Goal: Information Seeking & Learning: Find specific fact

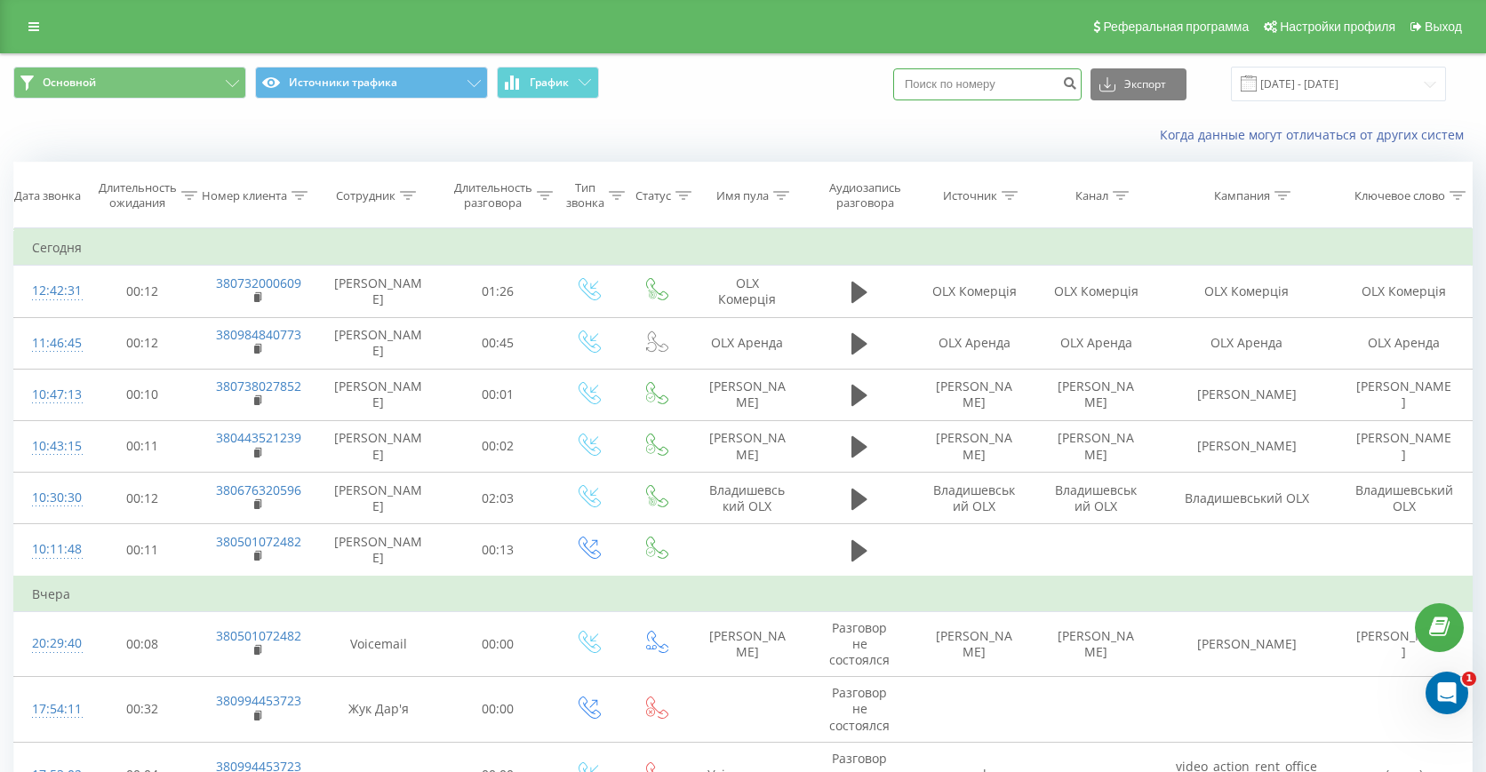
click at [980, 84] on input at bounding box center [987, 84] width 188 height 32
paste input "380993162974"
type input "380993162974"
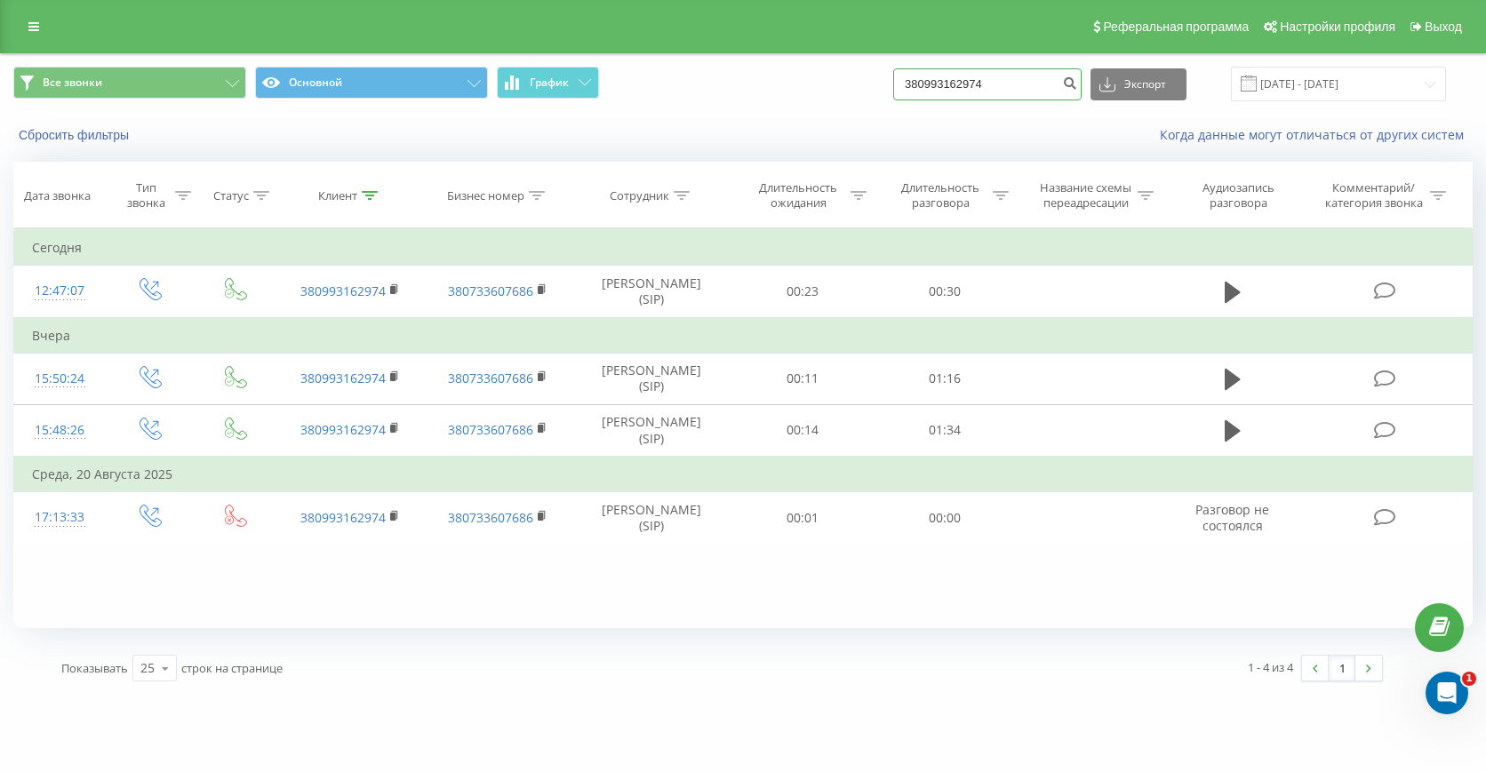
click at [987, 75] on input "380993162974" at bounding box center [987, 84] width 188 height 32
paste input "83886262"
type input "380983886262"
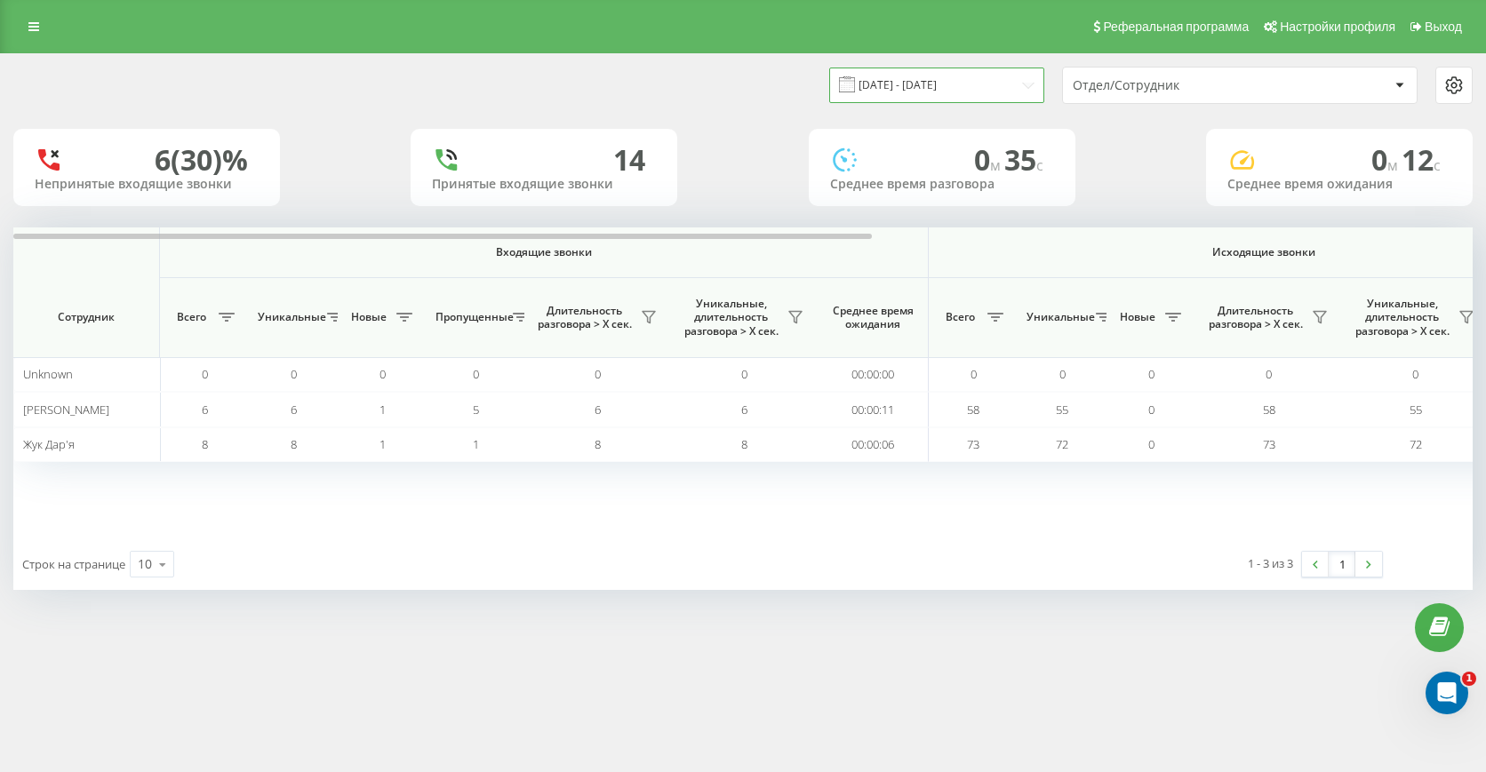
click at [888, 90] on input "20.09.2025 - 20.09.2025" at bounding box center [936, 85] width 215 height 35
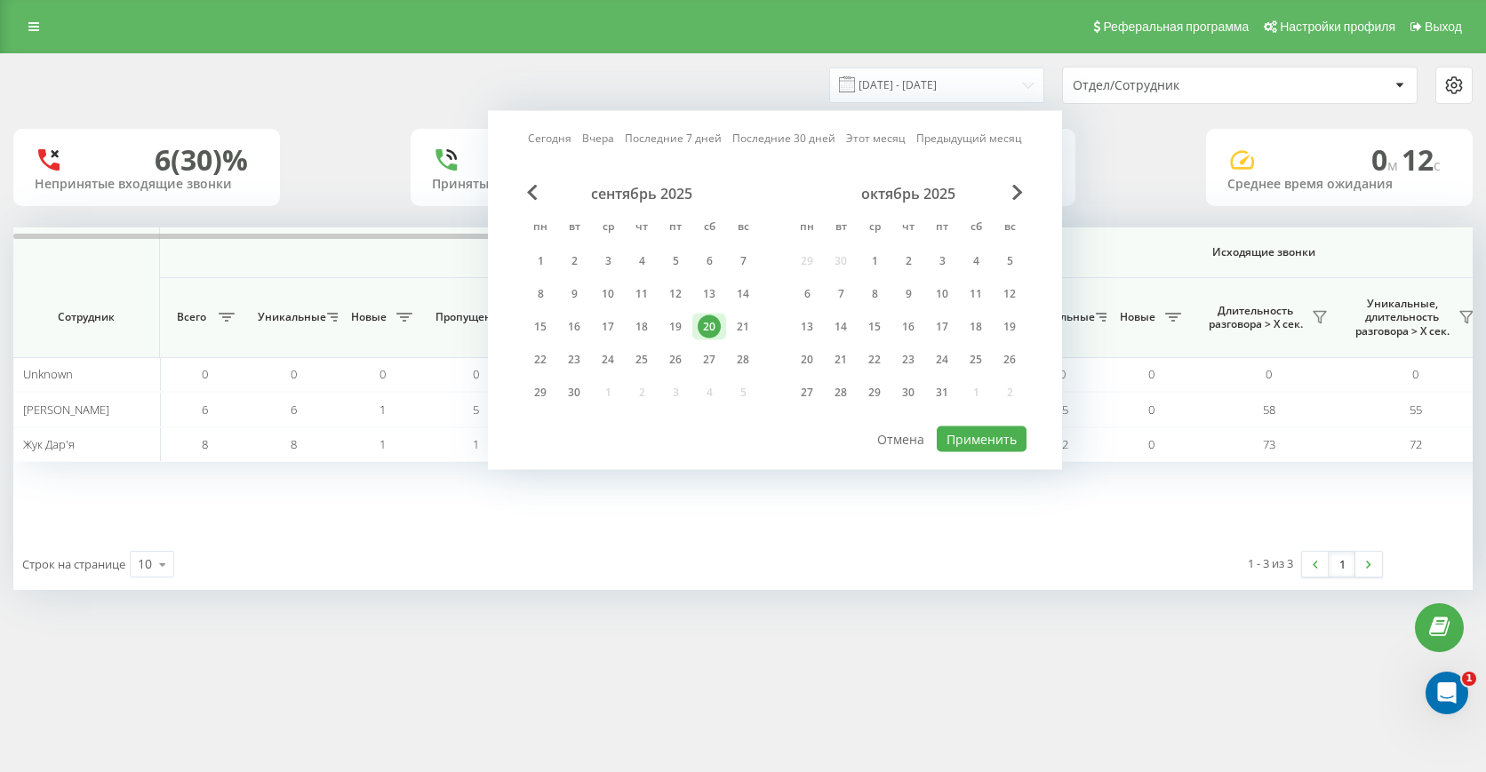
click at [773, 127] on div "Сегодня Вчера Последние 7 дней Последние 30 дней Этот месяц Предыдущий месяц се…" at bounding box center [775, 290] width 574 height 359
click at [777, 147] on div "Сегодня Вчера Последние 7 дней Последние 30 дней Этот месяц Предыдущий месяц" at bounding box center [775, 139] width 494 height 18
click at [775, 145] on link "Последние 30 дней" at bounding box center [783, 138] width 103 height 17
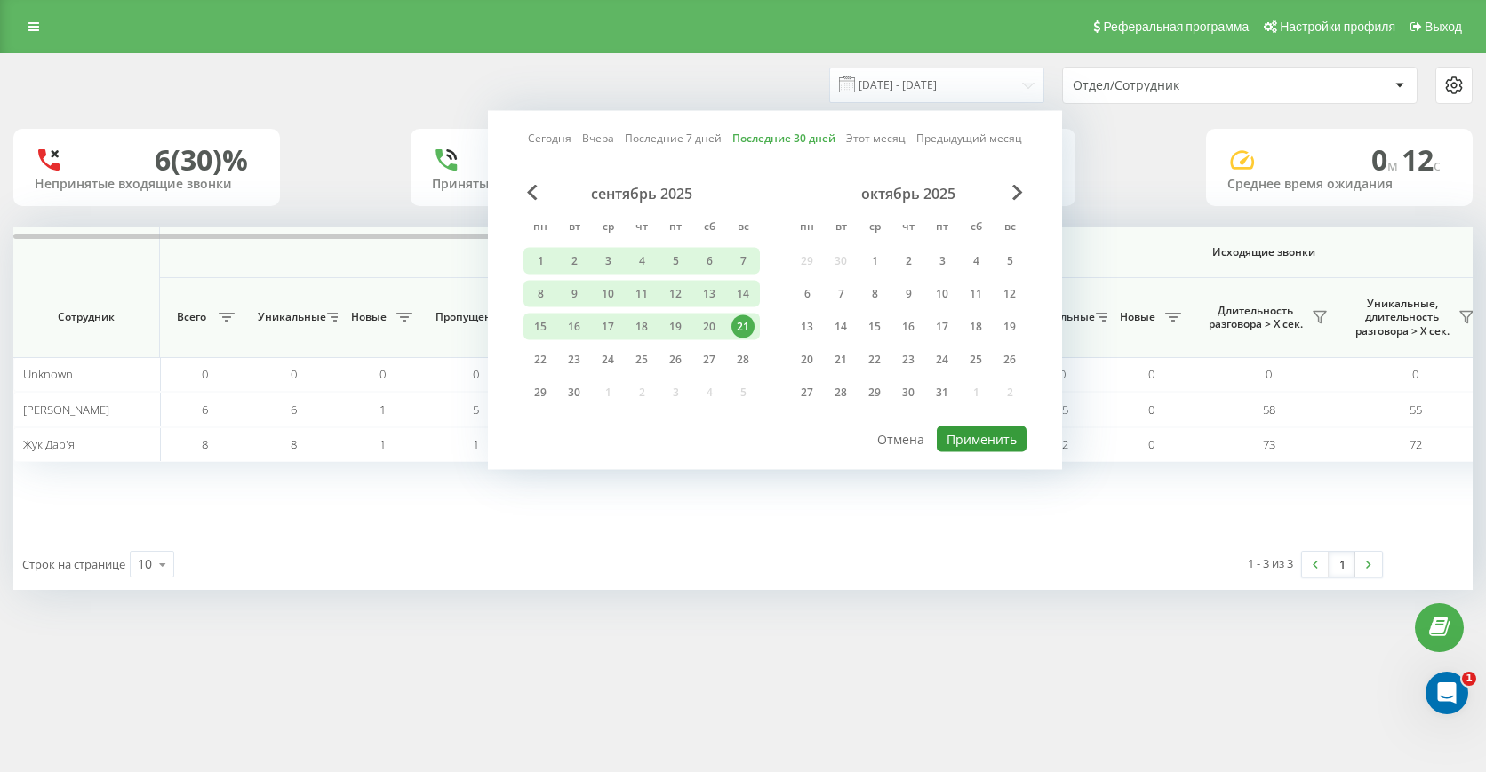
click at [983, 446] on button "Применить" at bounding box center [982, 440] width 90 height 26
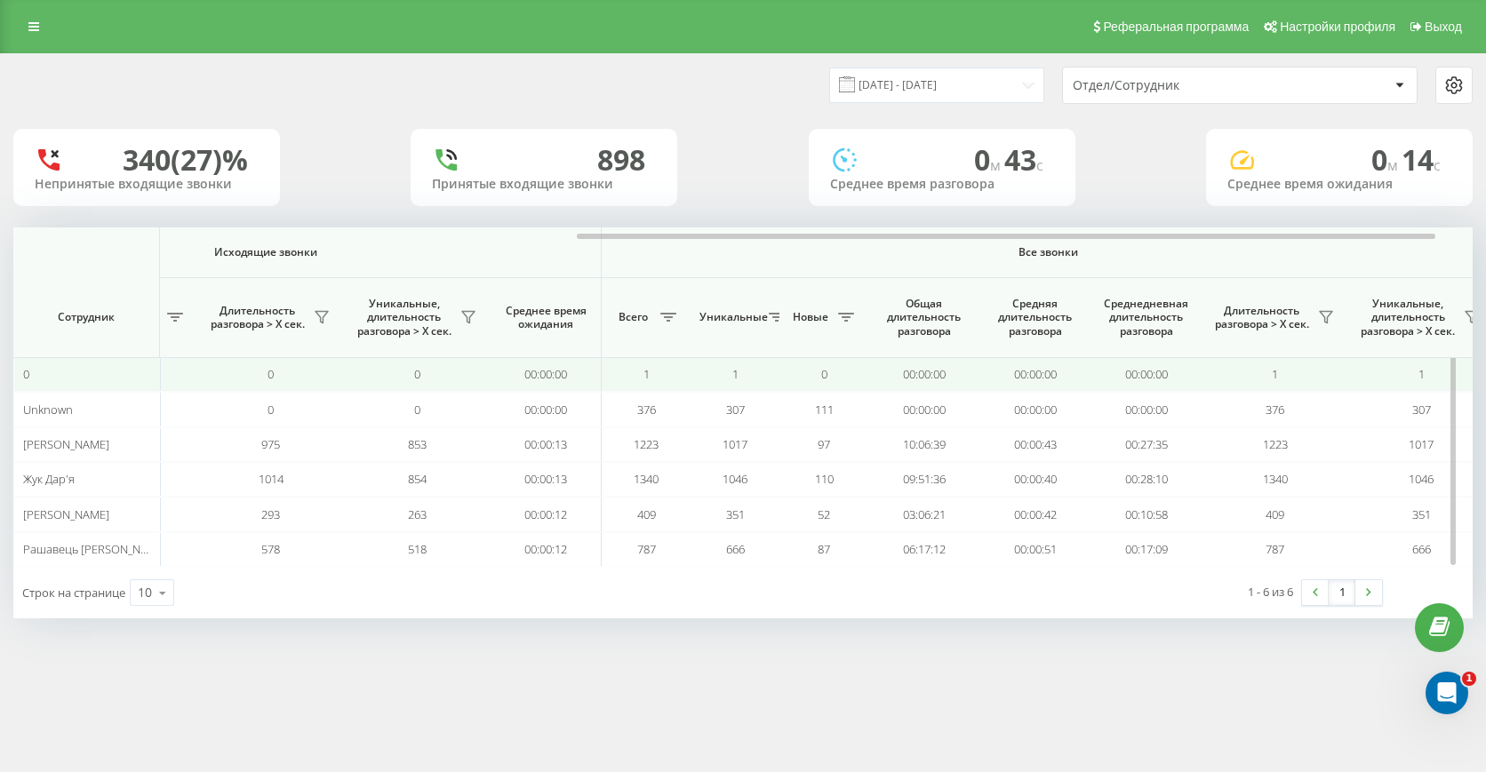
scroll to position [0, 1021]
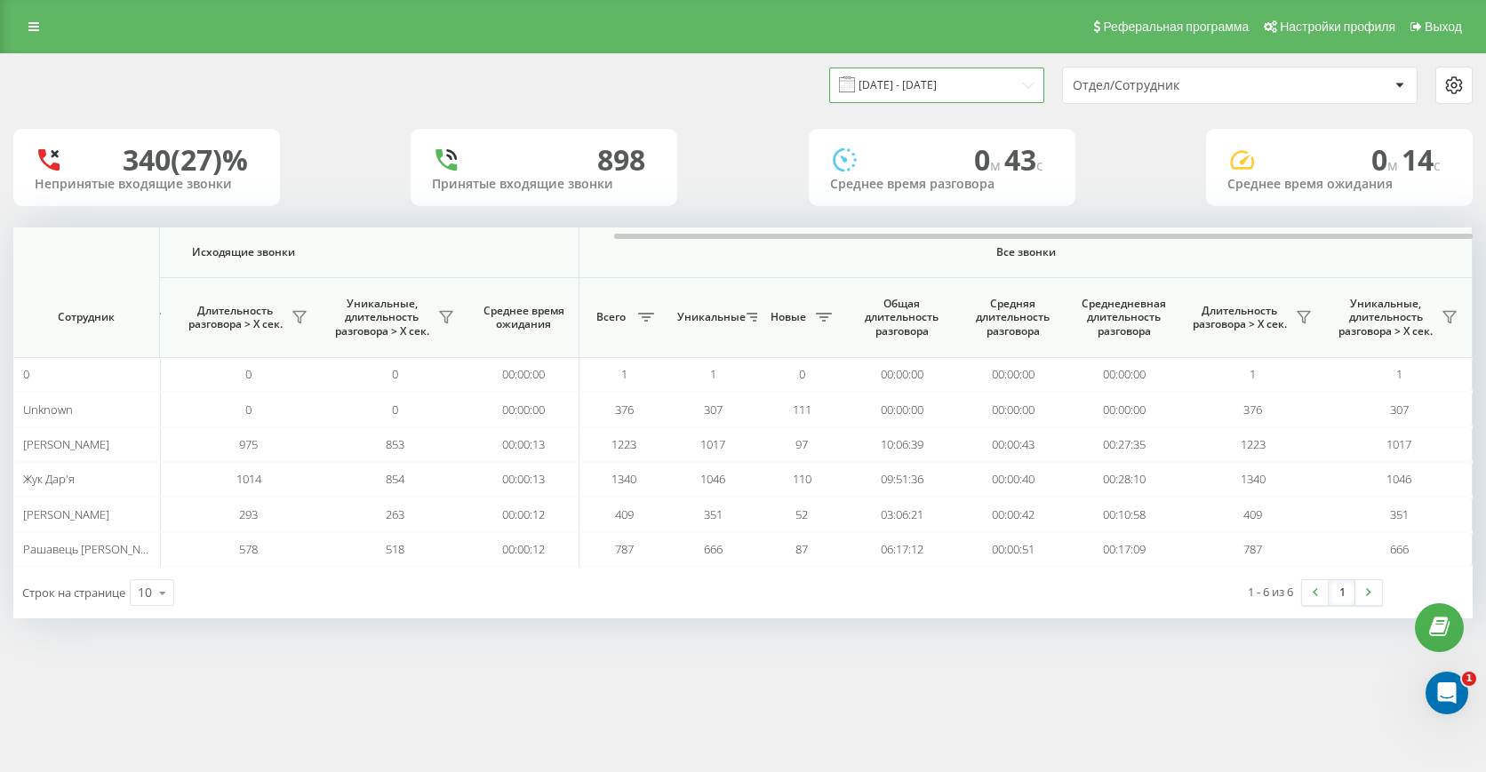
click at [1011, 84] on input "23.08.2025 - 21.09.2025" at bounding box center [936, 85] width 215 height 35
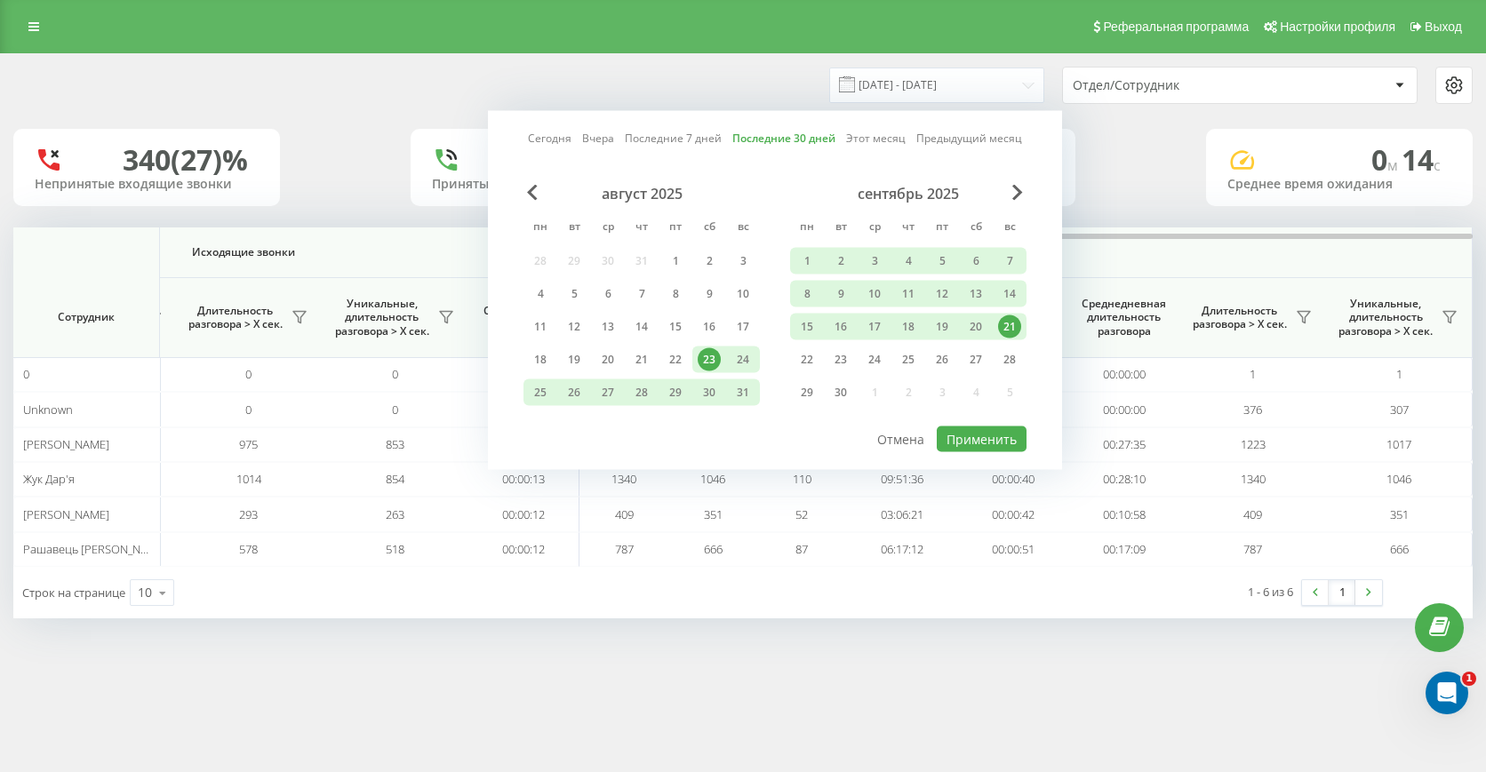
click at [546, 137] on link "Сегодня" at bounding box center [550, 138] width 44 height 17
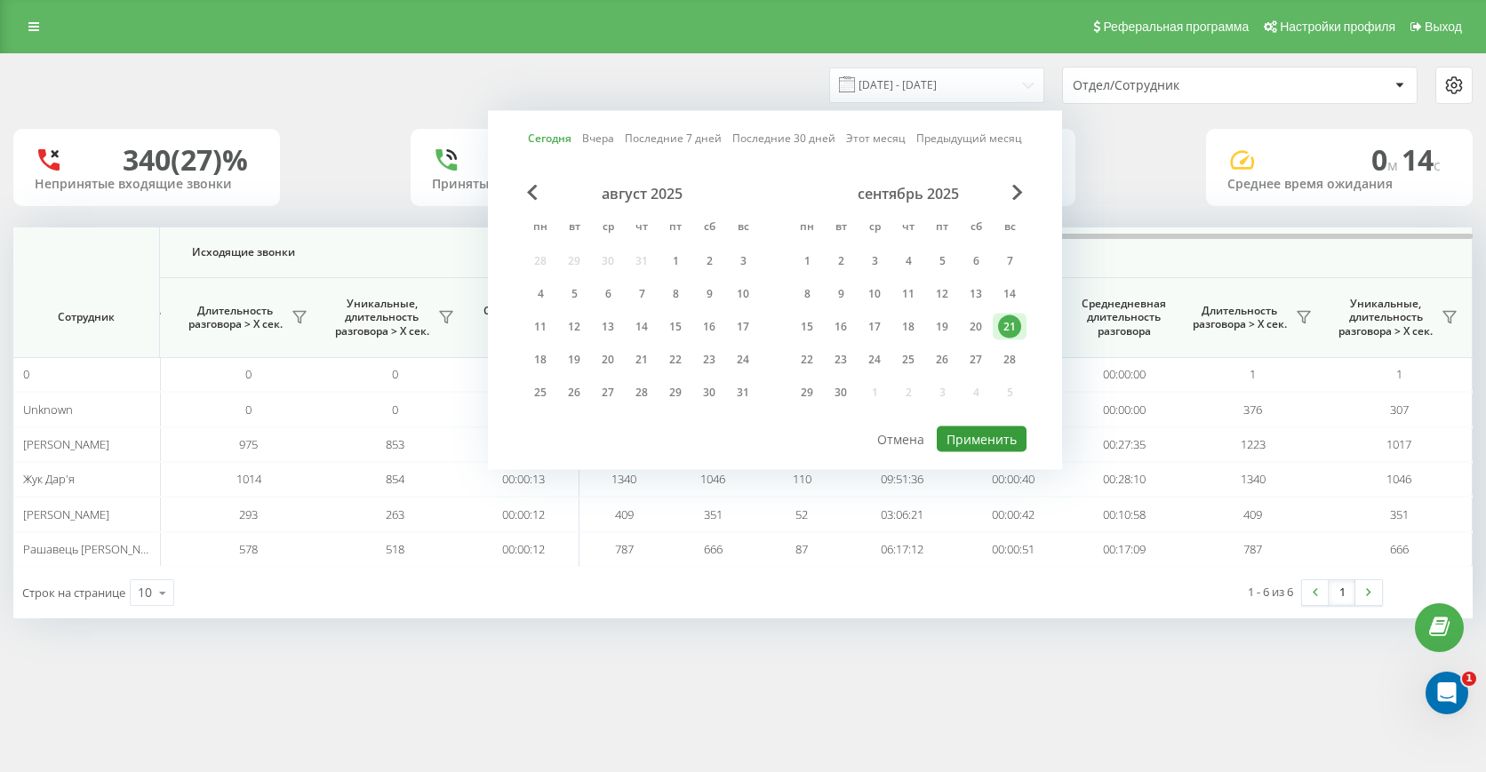
click at [977, 434] on button "Применить" at bounding box center [982, 440] width 90 height 26
type input "[DATE] - [DATE]"
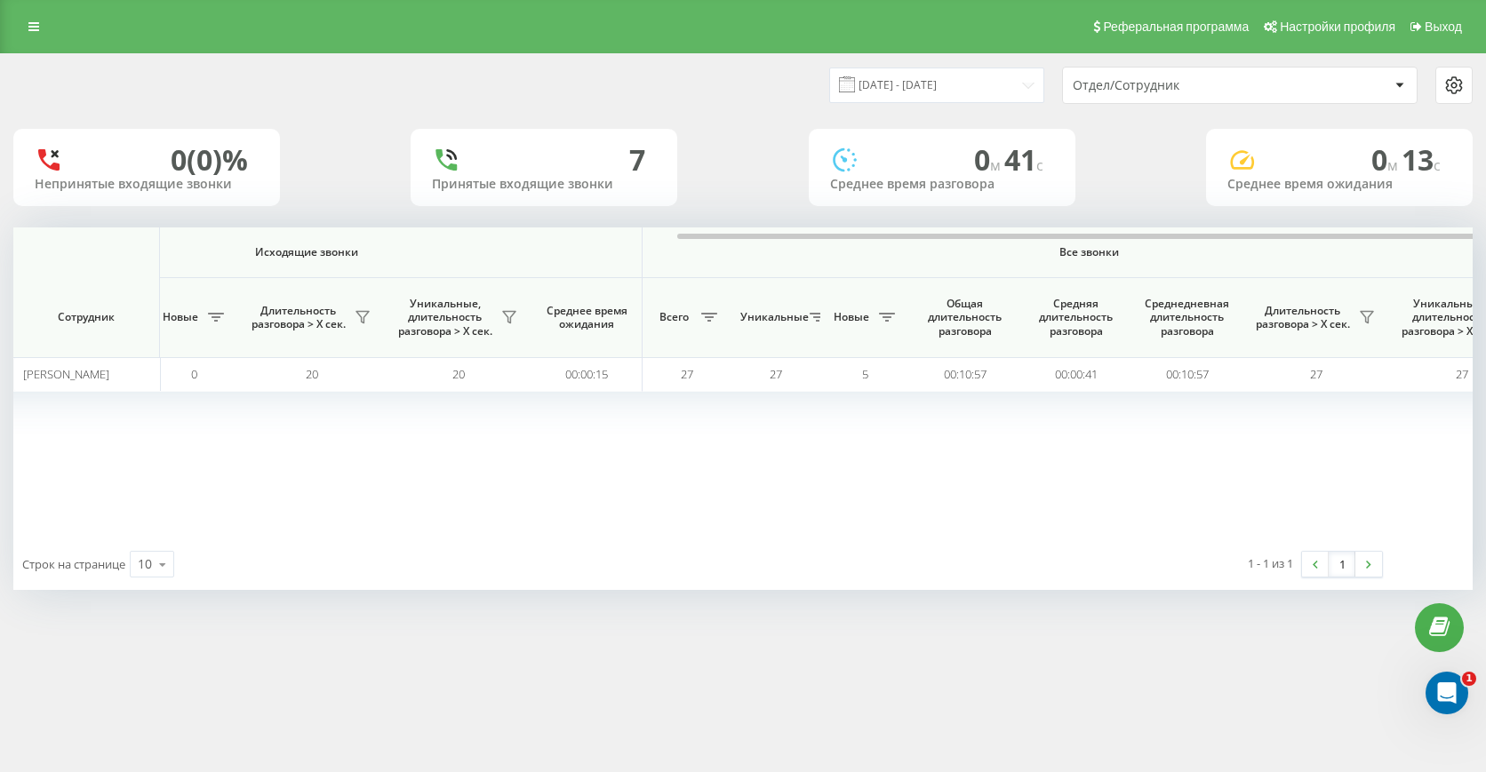
scroll to position [0, 1021]
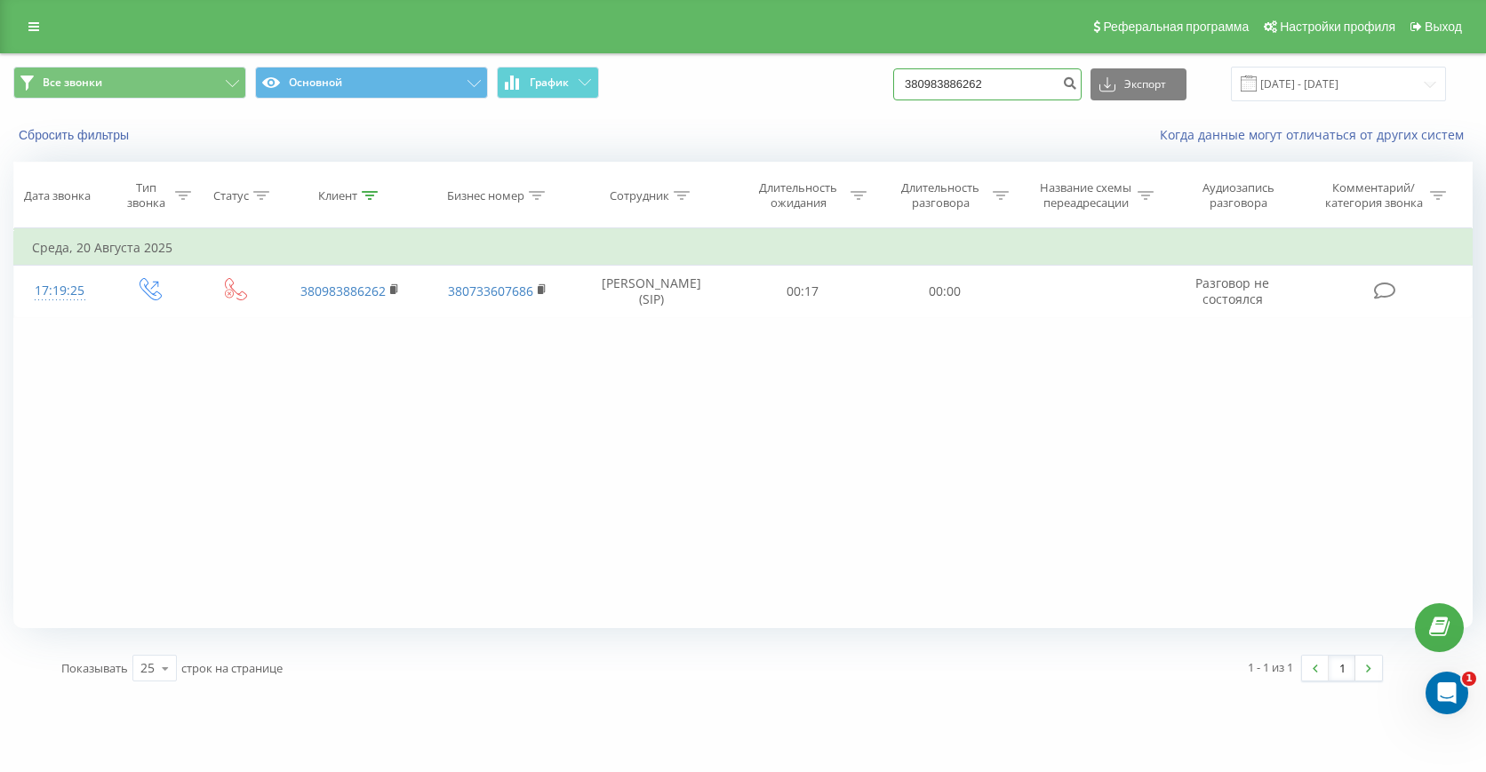
click at [1045, 90] on input "380983886262" at bounding box center [987, 84] width 188 height 32
paste input "4902404"
type input "380984902404"
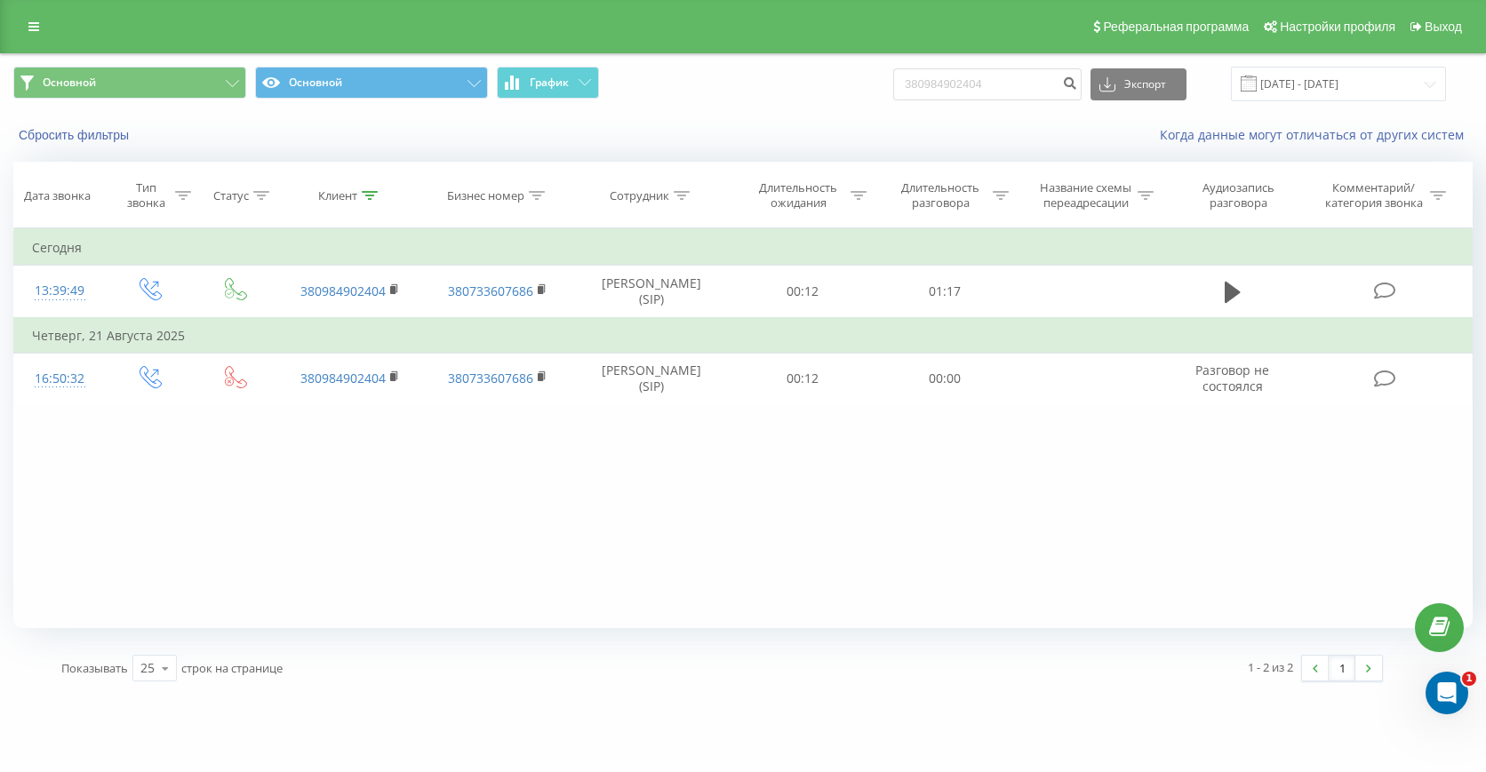
click at [98, 144] on div "Сбросить фильтры" at bounding box center [279, 135] width 556 height 18
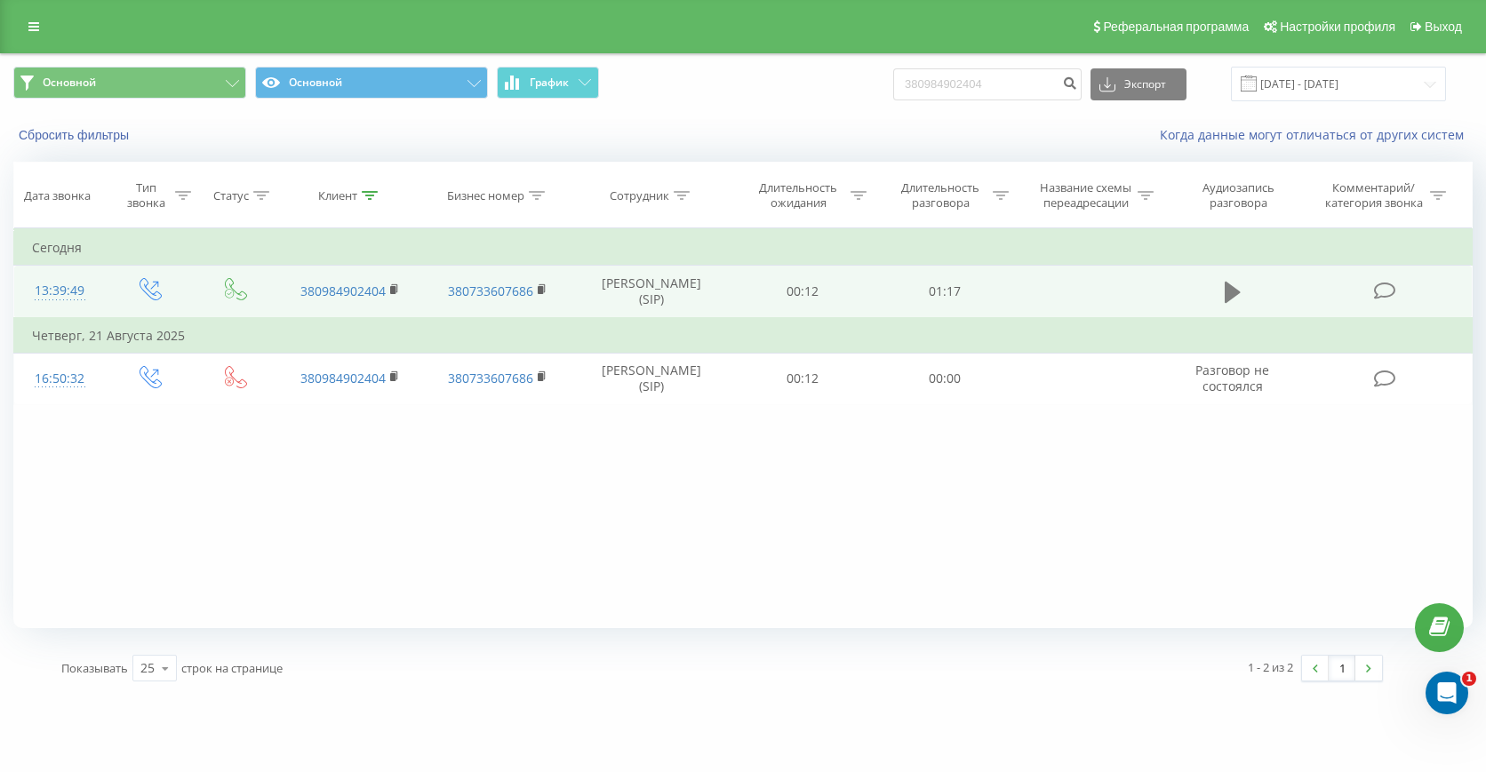
click at [1235, 284] on icon at bounding box center [1233, 292] width 16 height 25
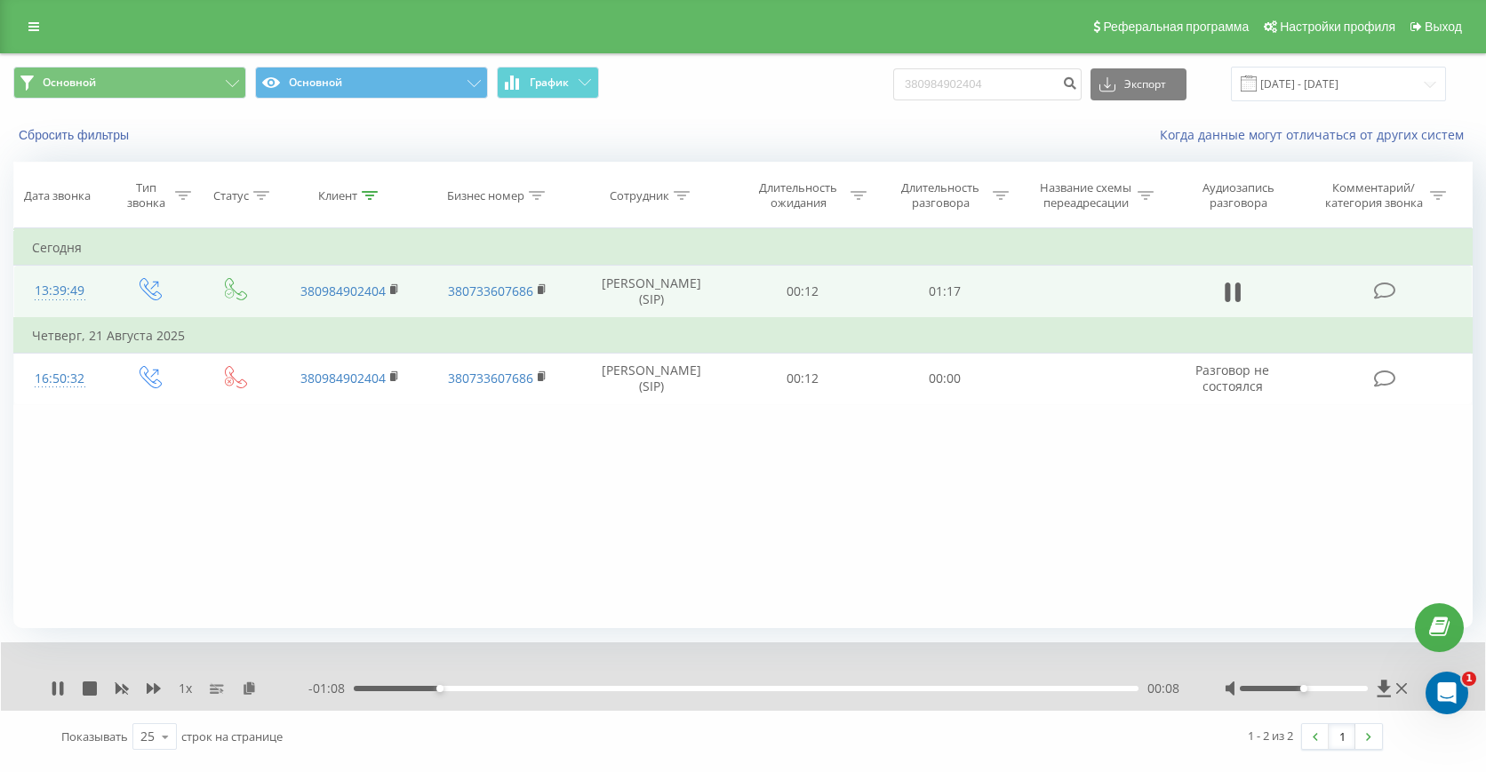
click at [57, 675] on div "1 x - 01:08 00:08 00:08" at bounding box center [743, 677] width 1485 height 68
click at [57, 685] on icon at bounding box center [58, 689] width 14 height 14
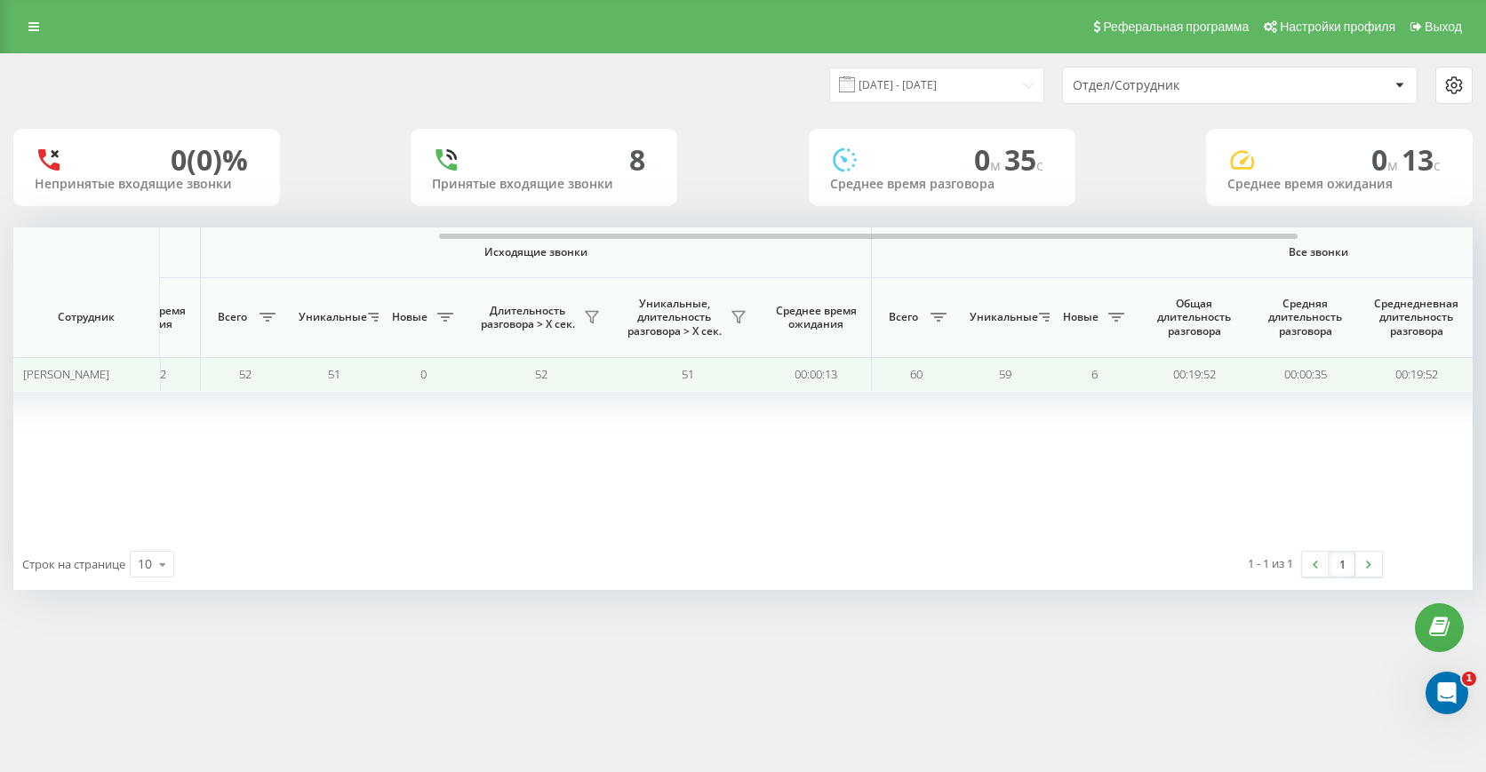
scroll to position [0, 733]
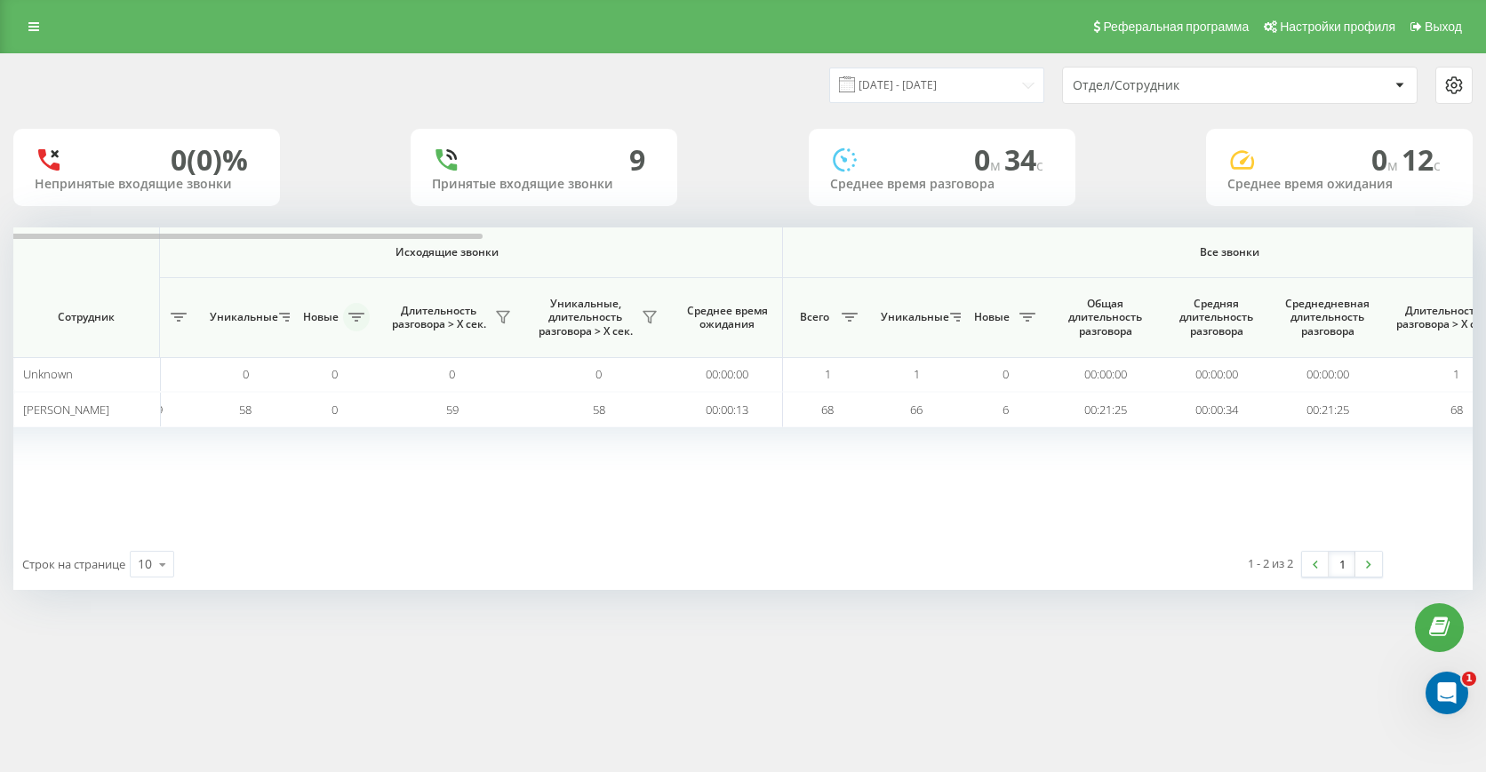
scroll to position [0, 1021]
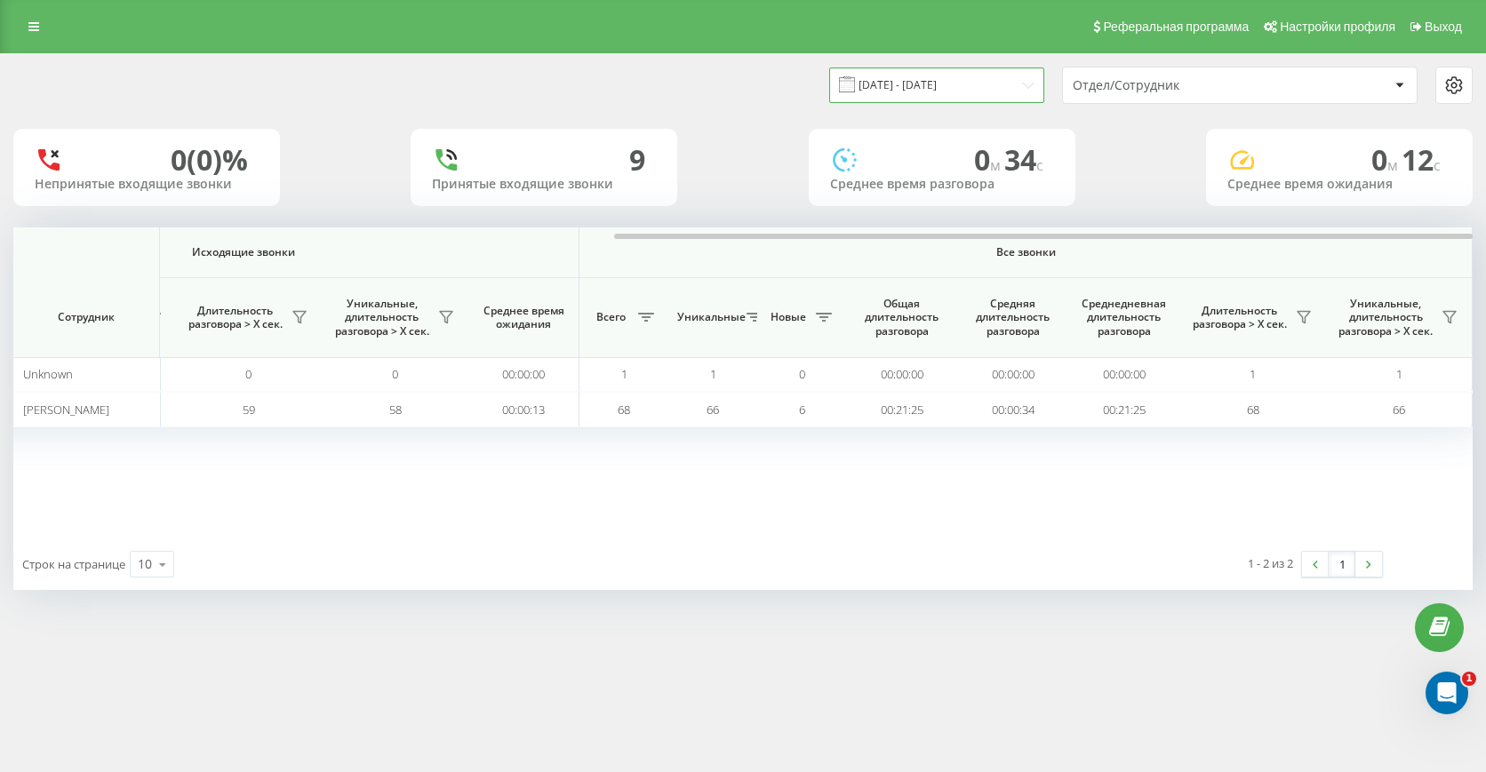
click at [953, 84] on input "[DATE] - [DATE]" at bounding box center [936, 85] width 215 height 35
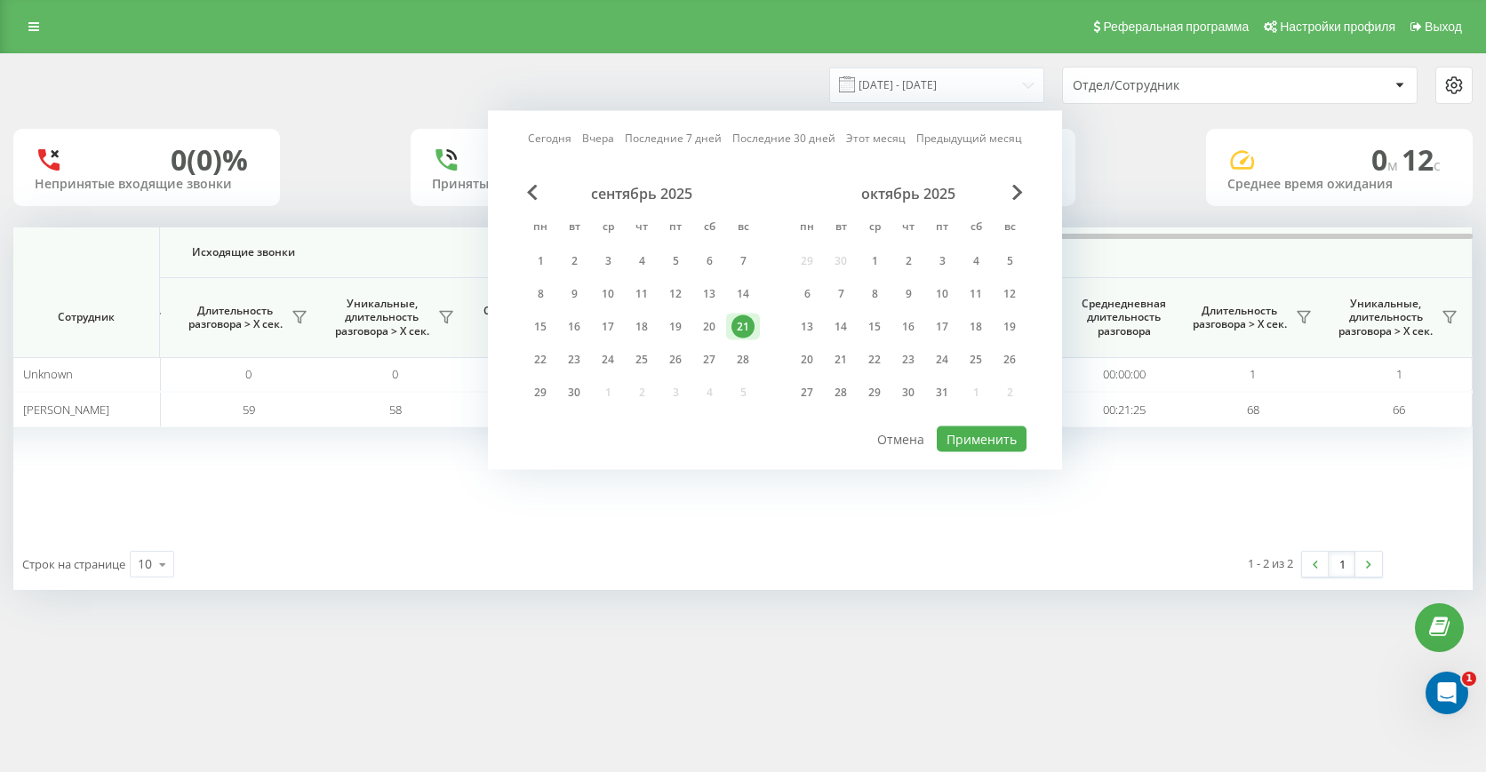
click at [872, 141] on link "Этот месяц" at bounding box center [876, 138] width 60 height 17
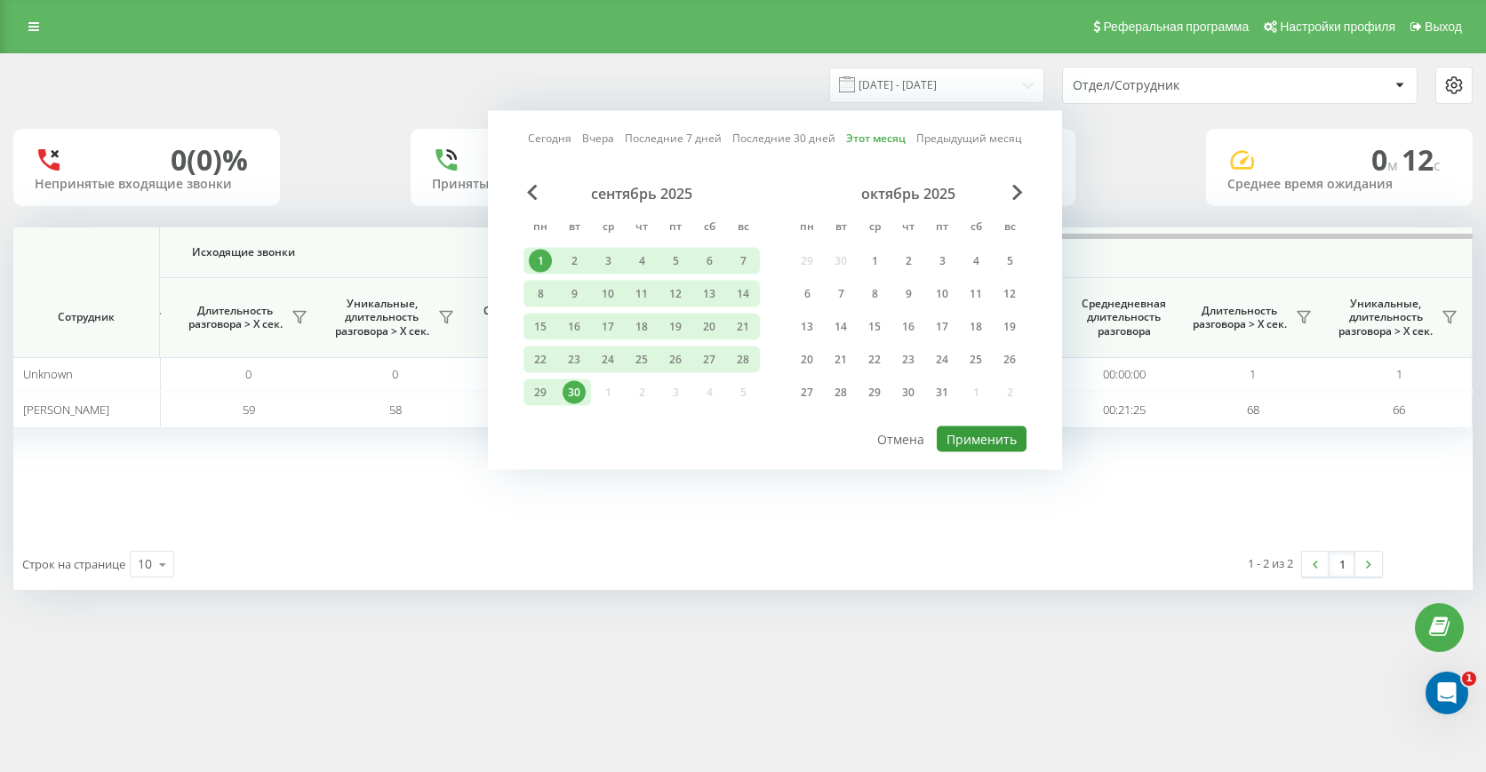
click at [974, 443] on button "Применить" at bounding box center [982, 440] width 90 height 26
type input "01.09.2025 - 30.09.2025"
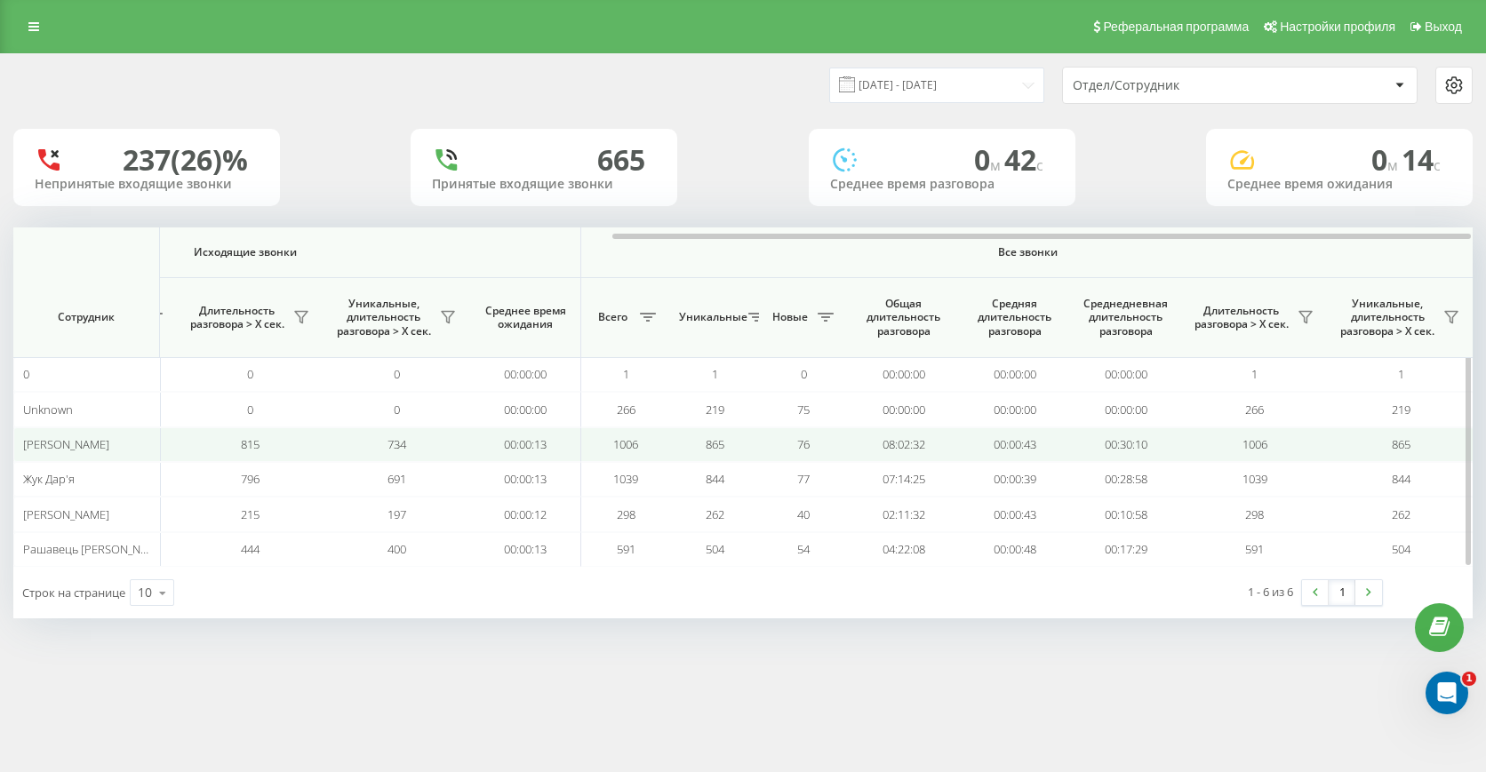
scroll to position [0, 1021]
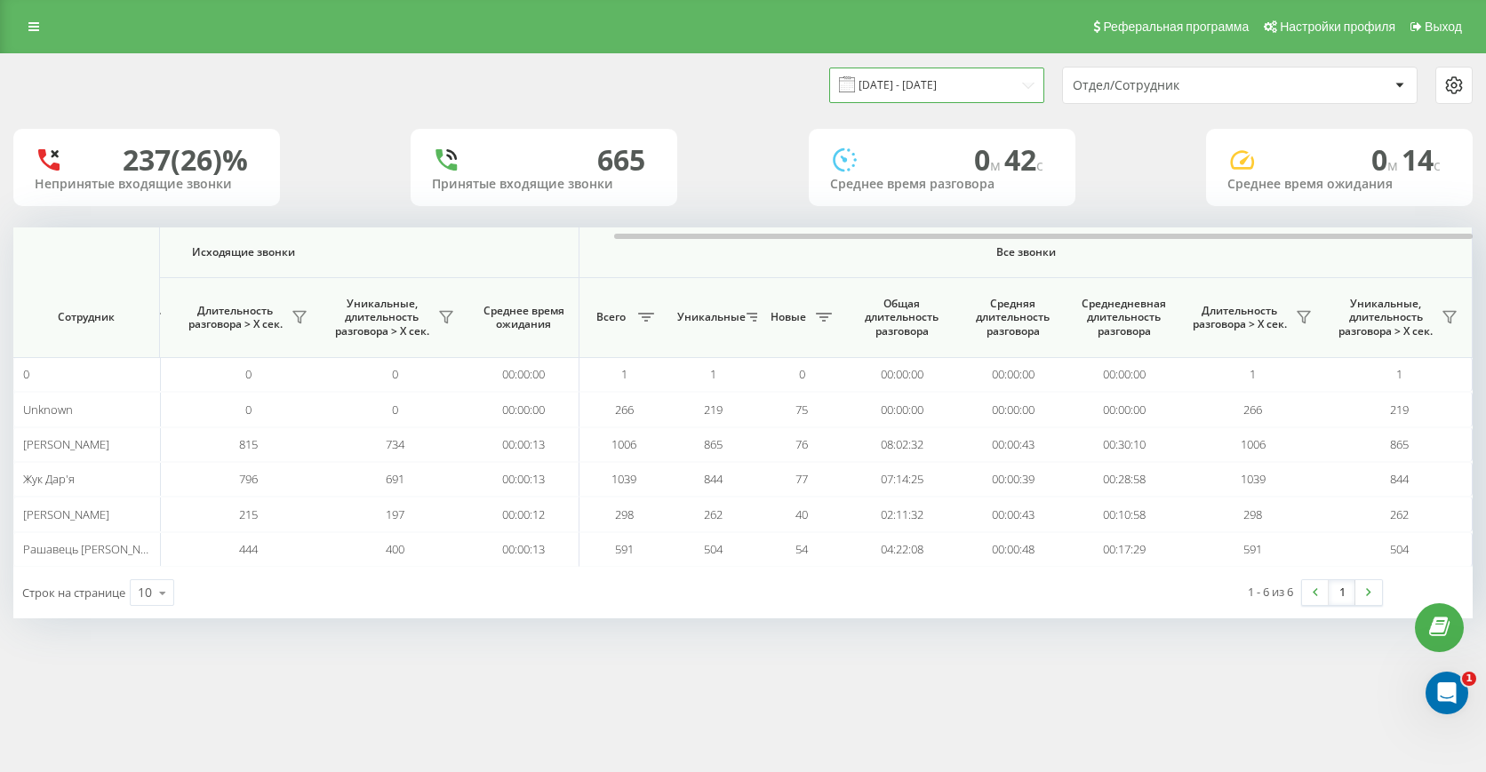
click at [909, 87] on input "01.09.2025 - 30.09.2025" at bounding box center [936, 85] width 215 height 35
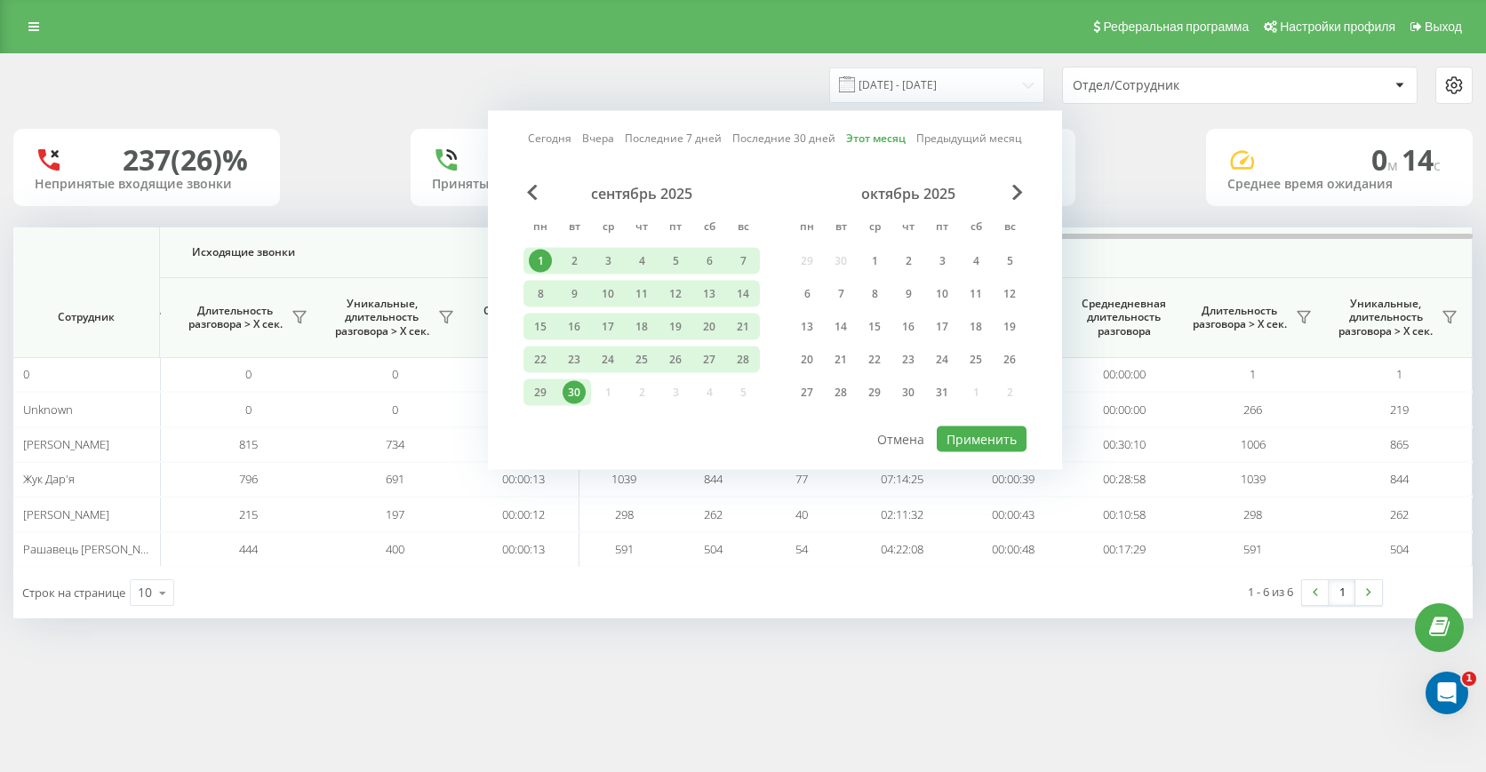
click at [777, 636] on div "01.09.2025 - 30.09.2025 Сегодня Вчера Последние 7 дней Последние 30 дней Этот м…" at bounding box center [743, 353] width 1486 height 601
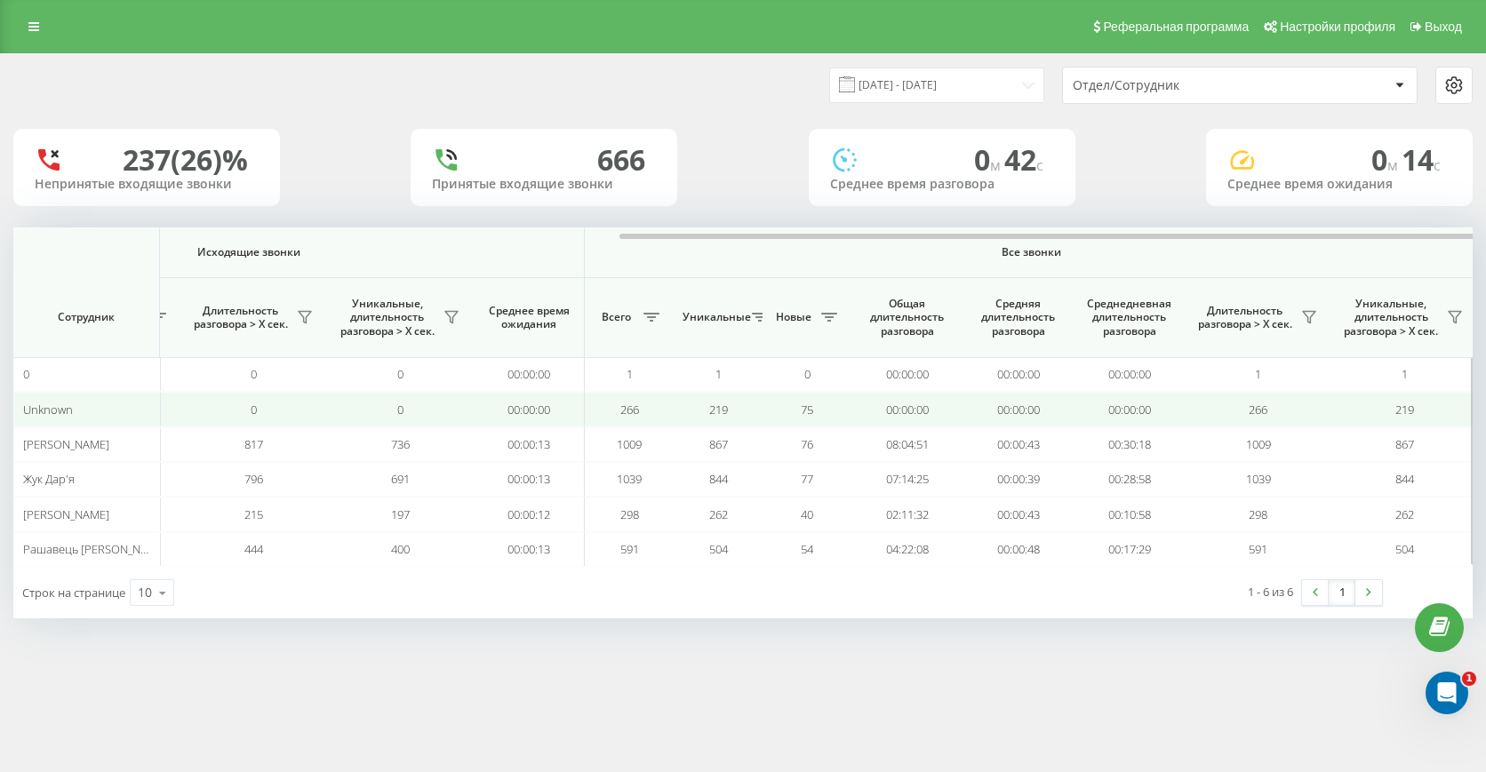
scroll to position [0, 1021]
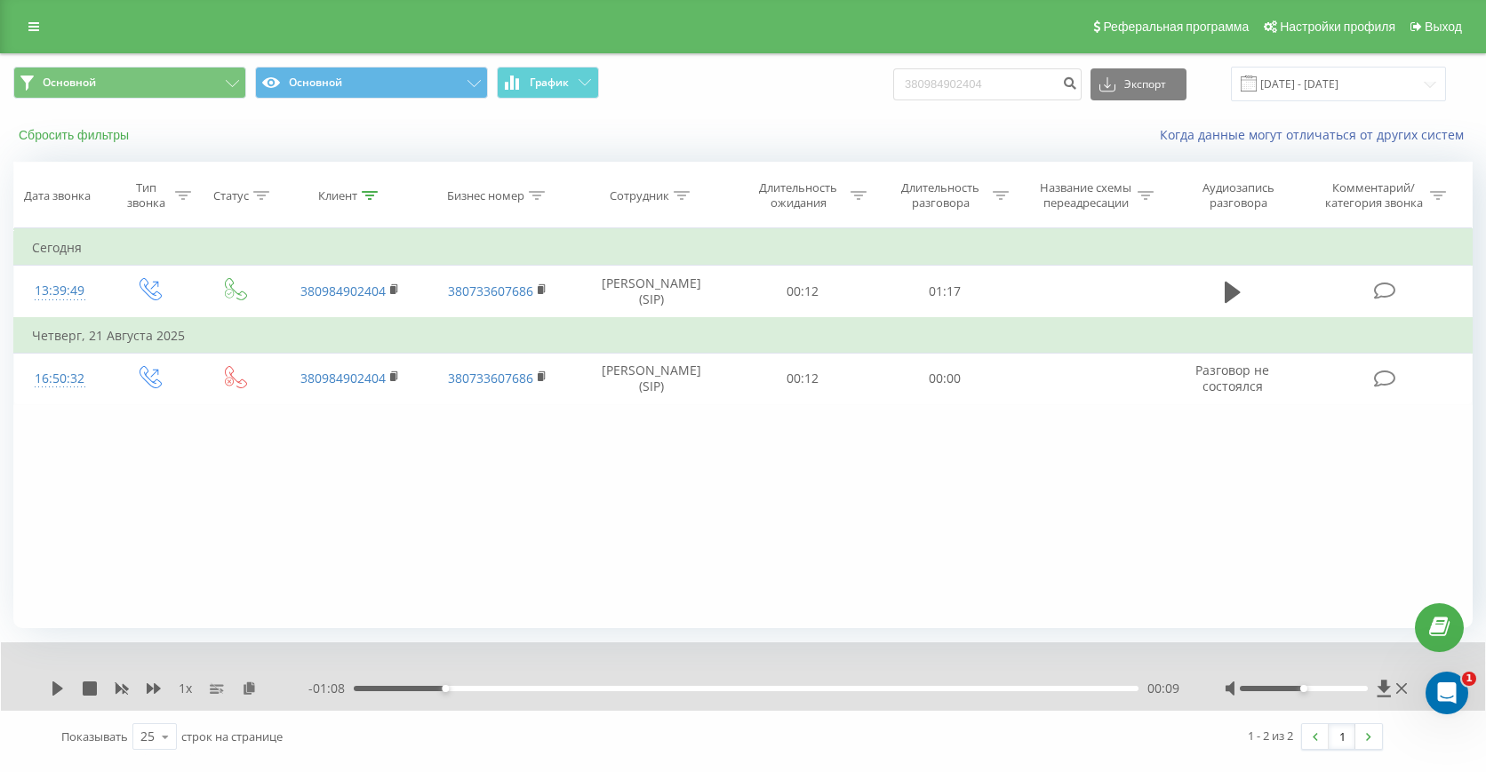
click at [109, 135] on button "Сбросить фильтры" at bounding box center [75, 135] width 124 height 16
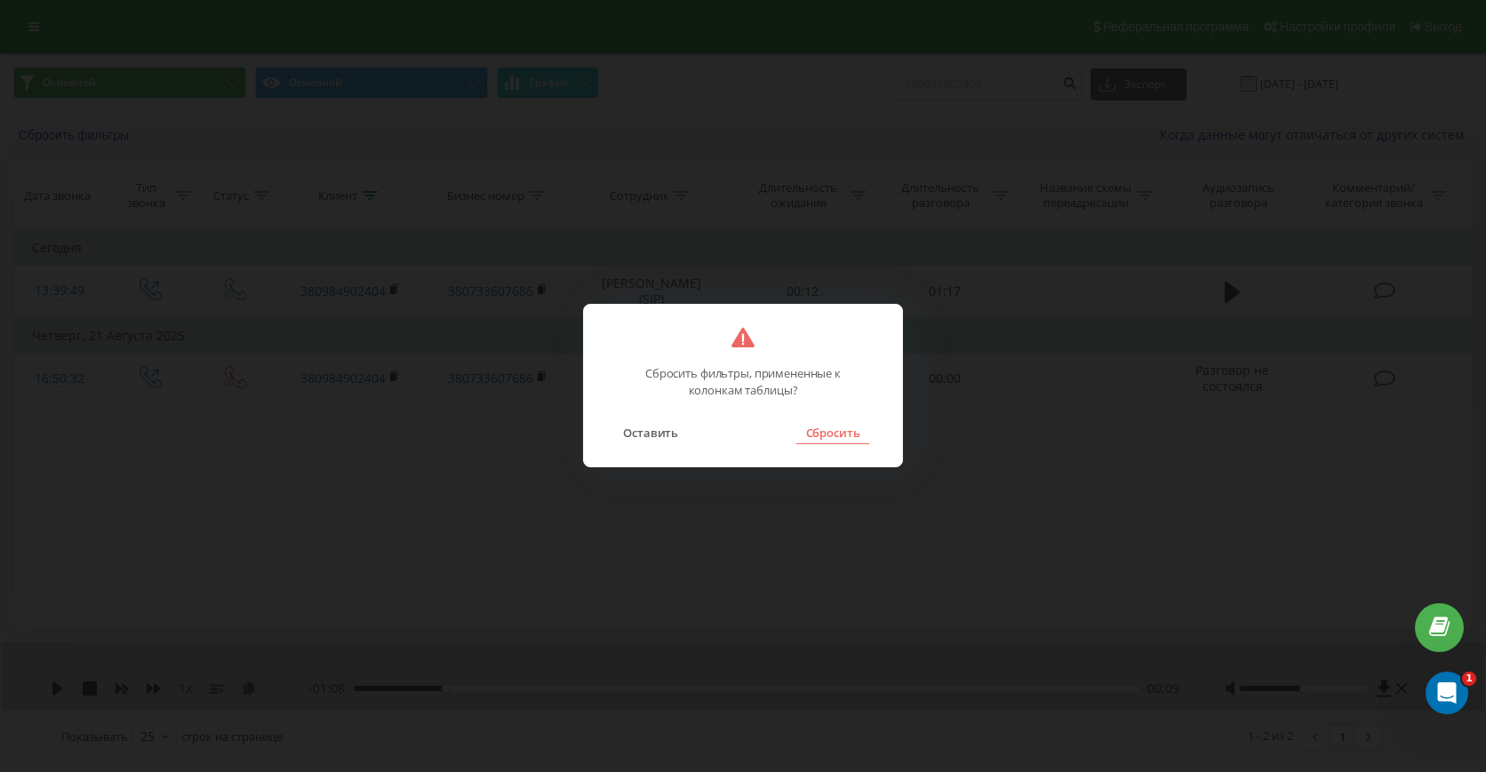
click at [844, 421] on button "Сбросить" at bounding box center [833, 432] width 72 height 23
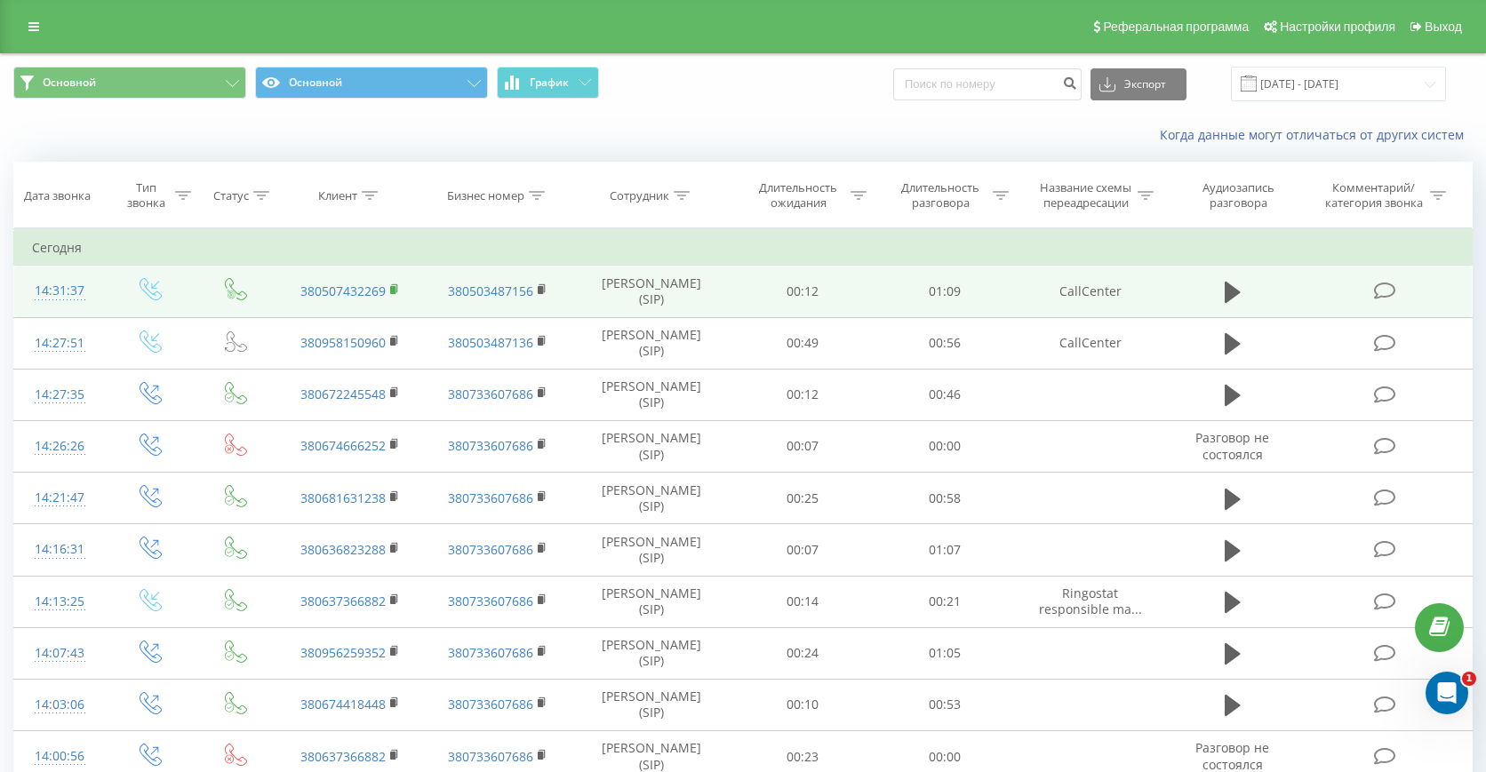
click at [392, 289] on rect at bounding box center [392, 290] width 5 height 8
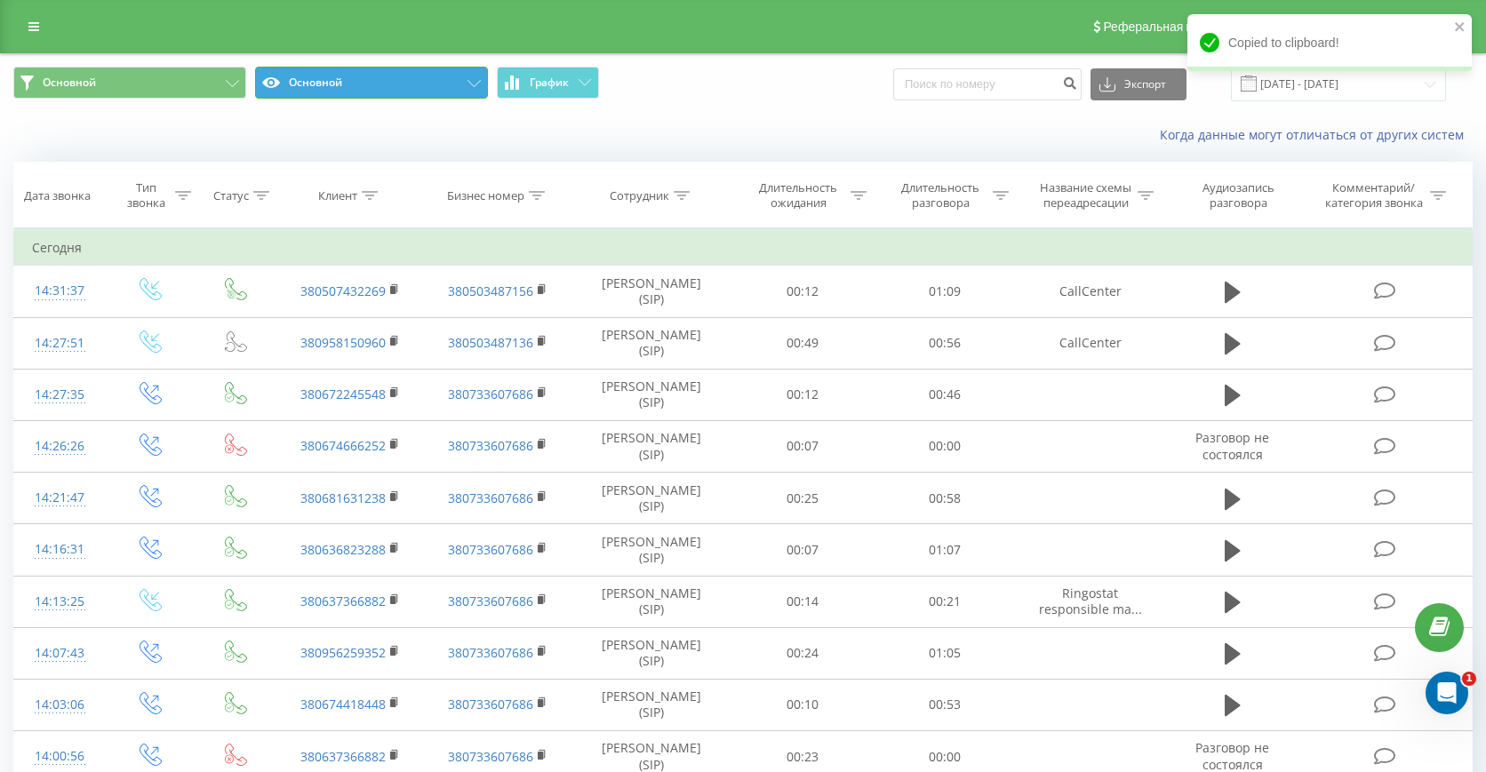
click at [316, 78] on button "Основной" at bounding box center [371, 83] width 233 height 32
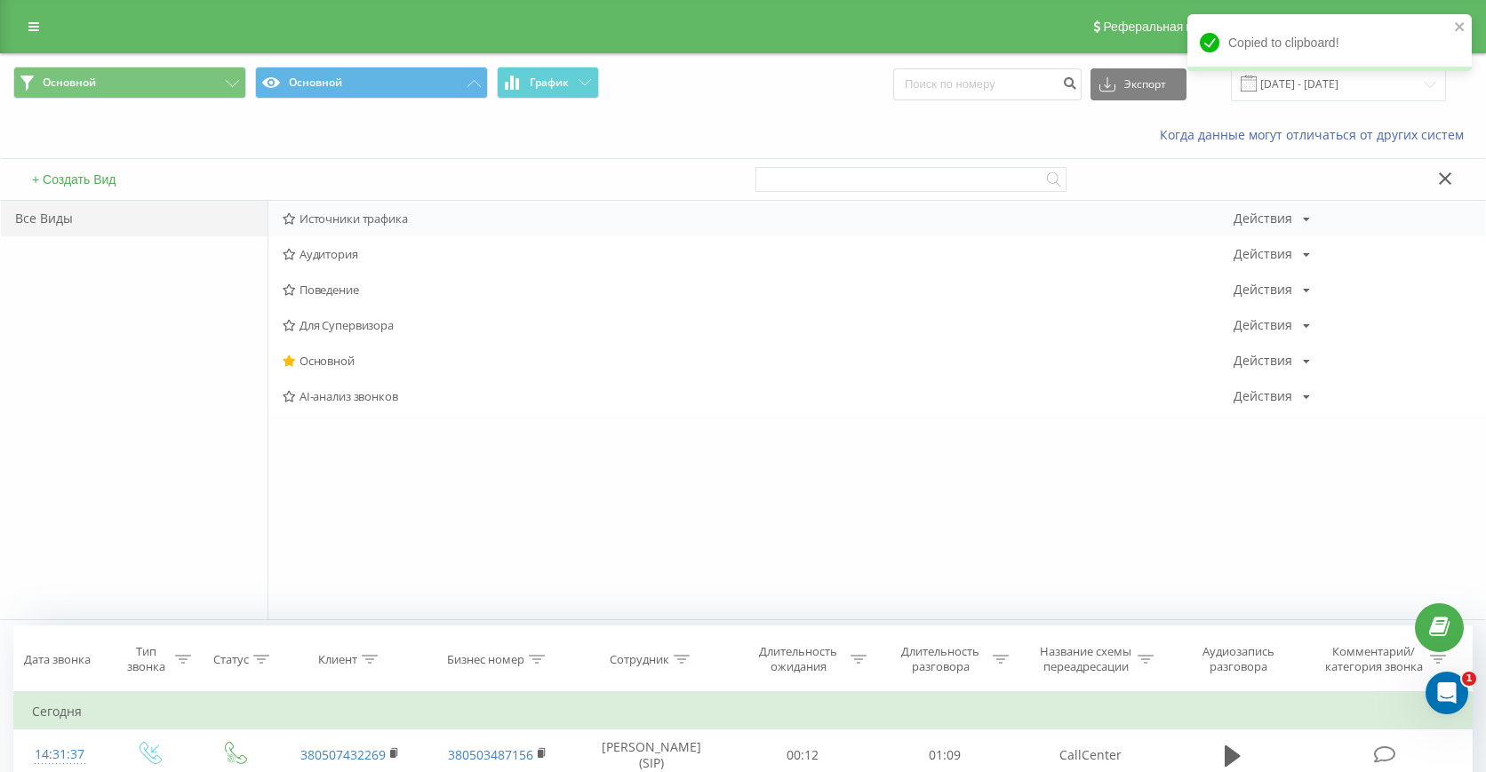
click at [368, 212] on span "Источники трафика" at bounding box center [758, 218] width 951 height 12
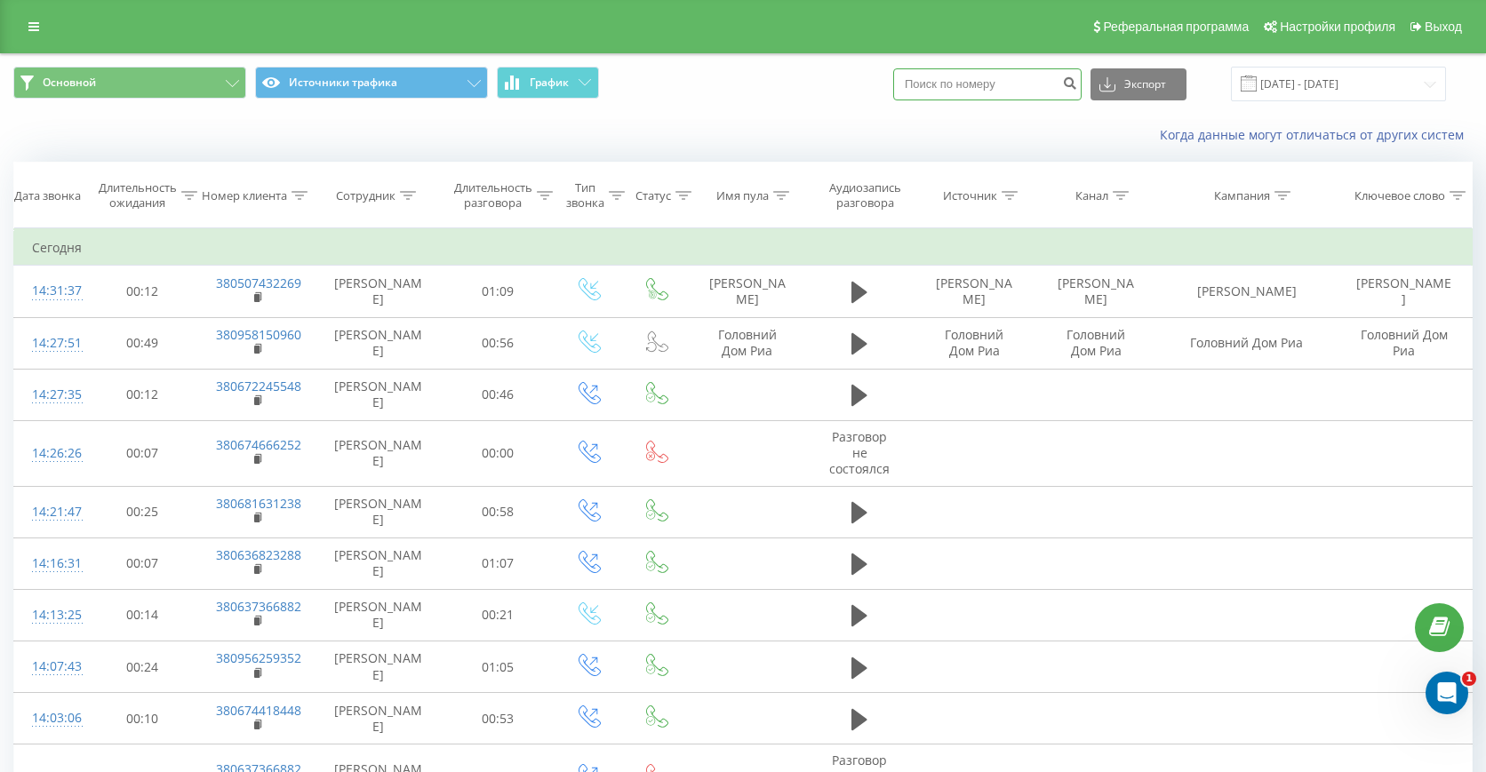
click at [1006, 86] on input at bounding box center [987, 84] width 188 height 32
paste input "380953096195"
type input "380953096195"
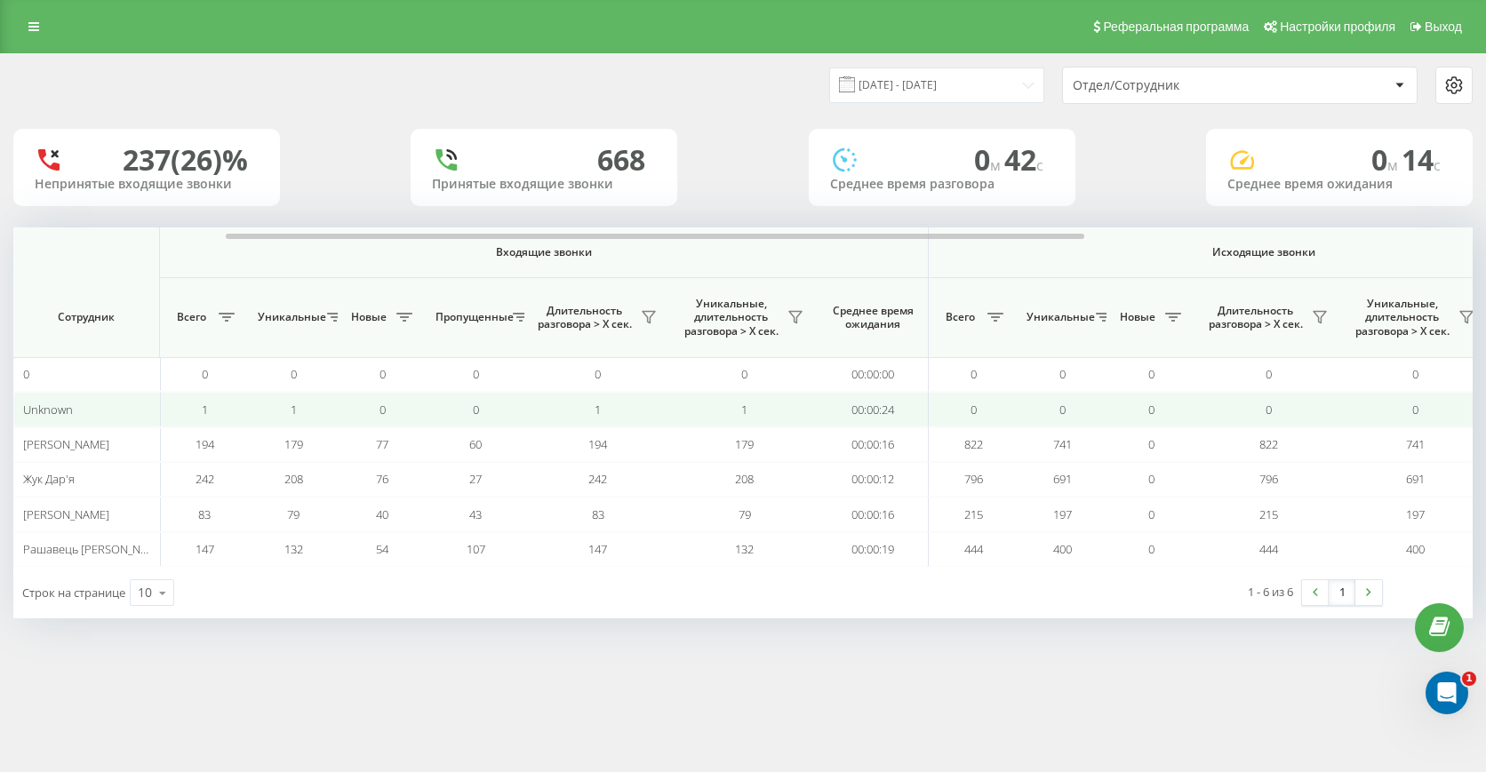
scroll to position [0, 1021]
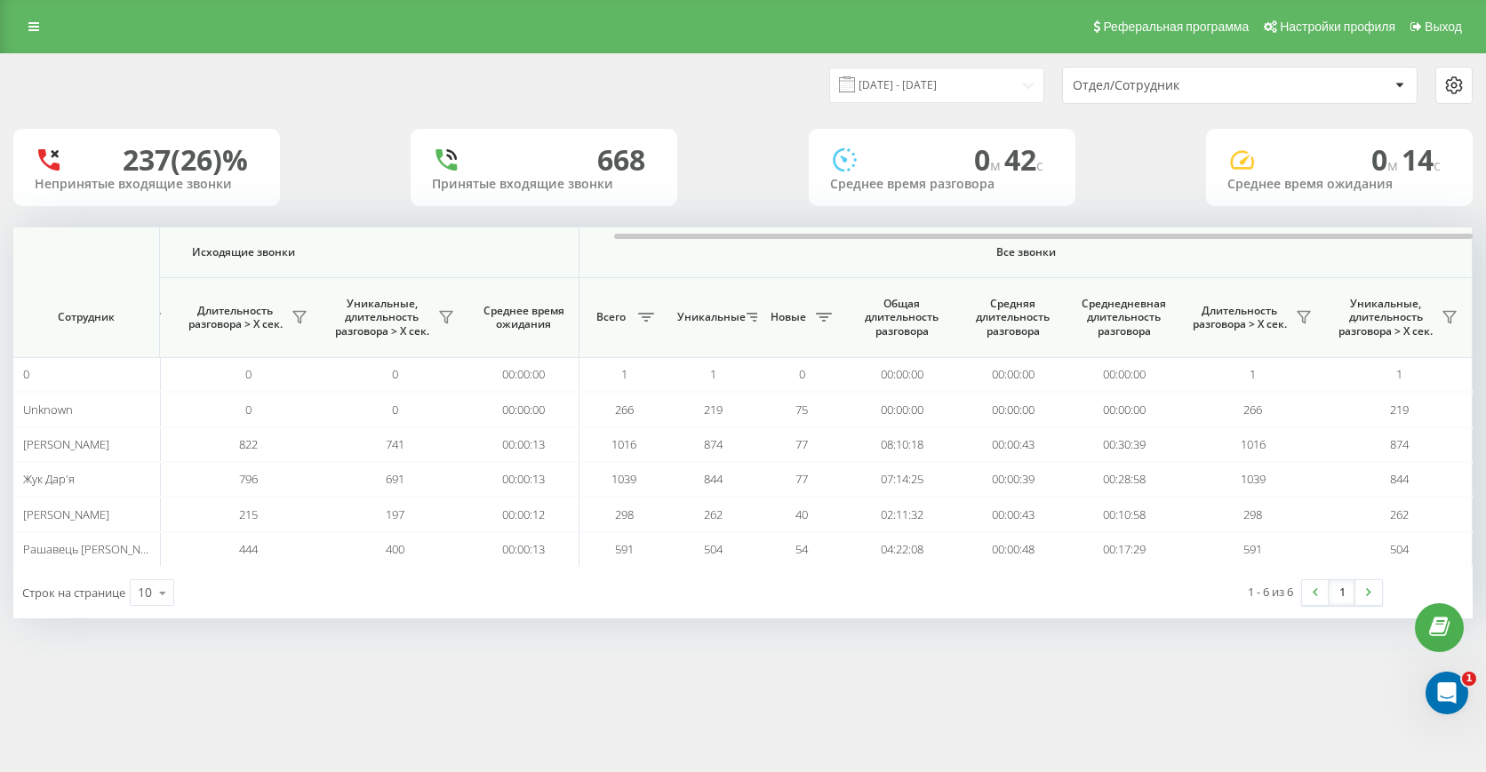
click at [948, 66] on div "01.09.2025 - 30.09.2025 Отдел/Сотрудник" at bounding box center [743, 85] width 1485 height 62
click at [947, 76] on input "01.09.2025 - 30.09.2025" at bounding box center [936, 85] width 215 height 35
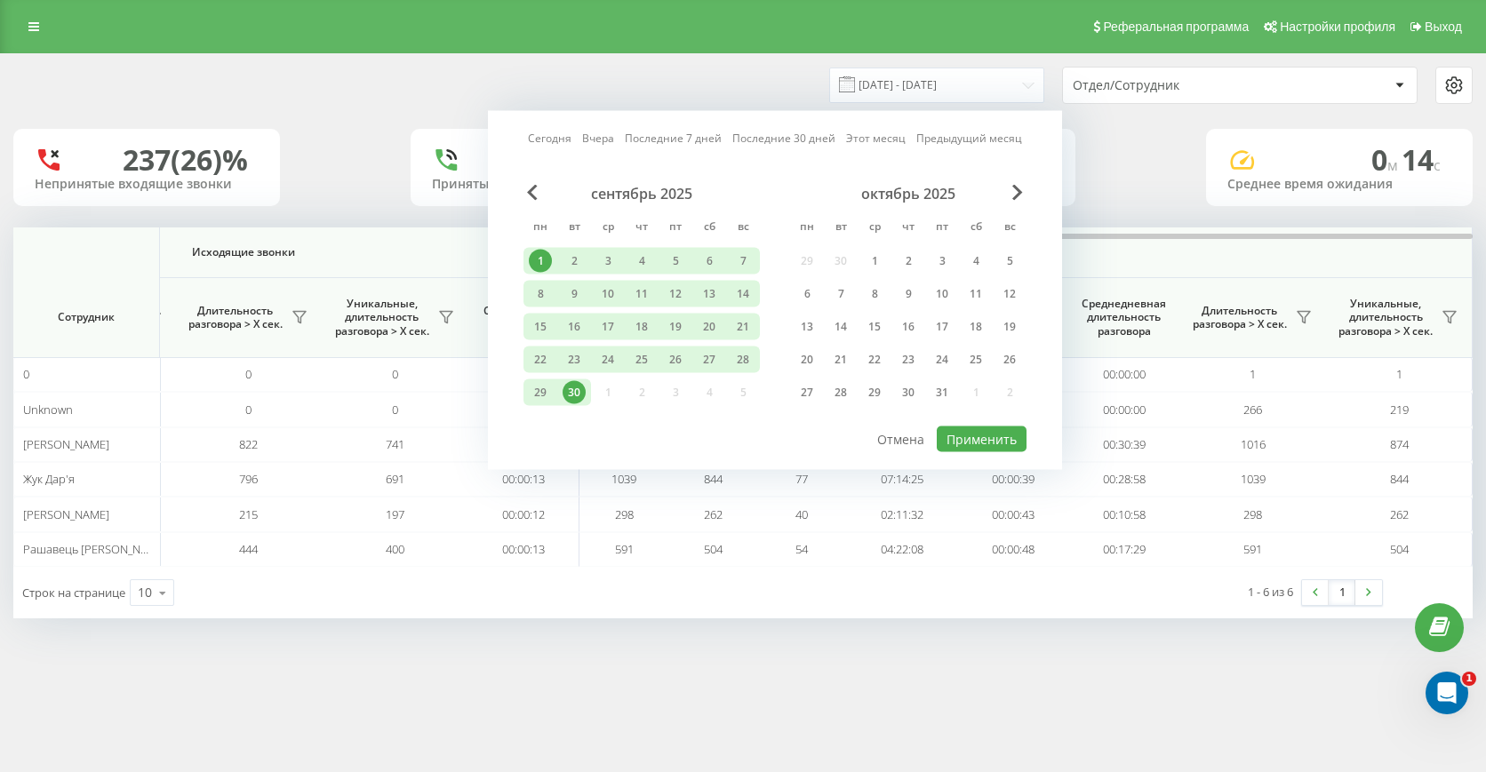
click at [568, 141] on link "Сегодня" at bounding box center [550, 138] width 44 height 17
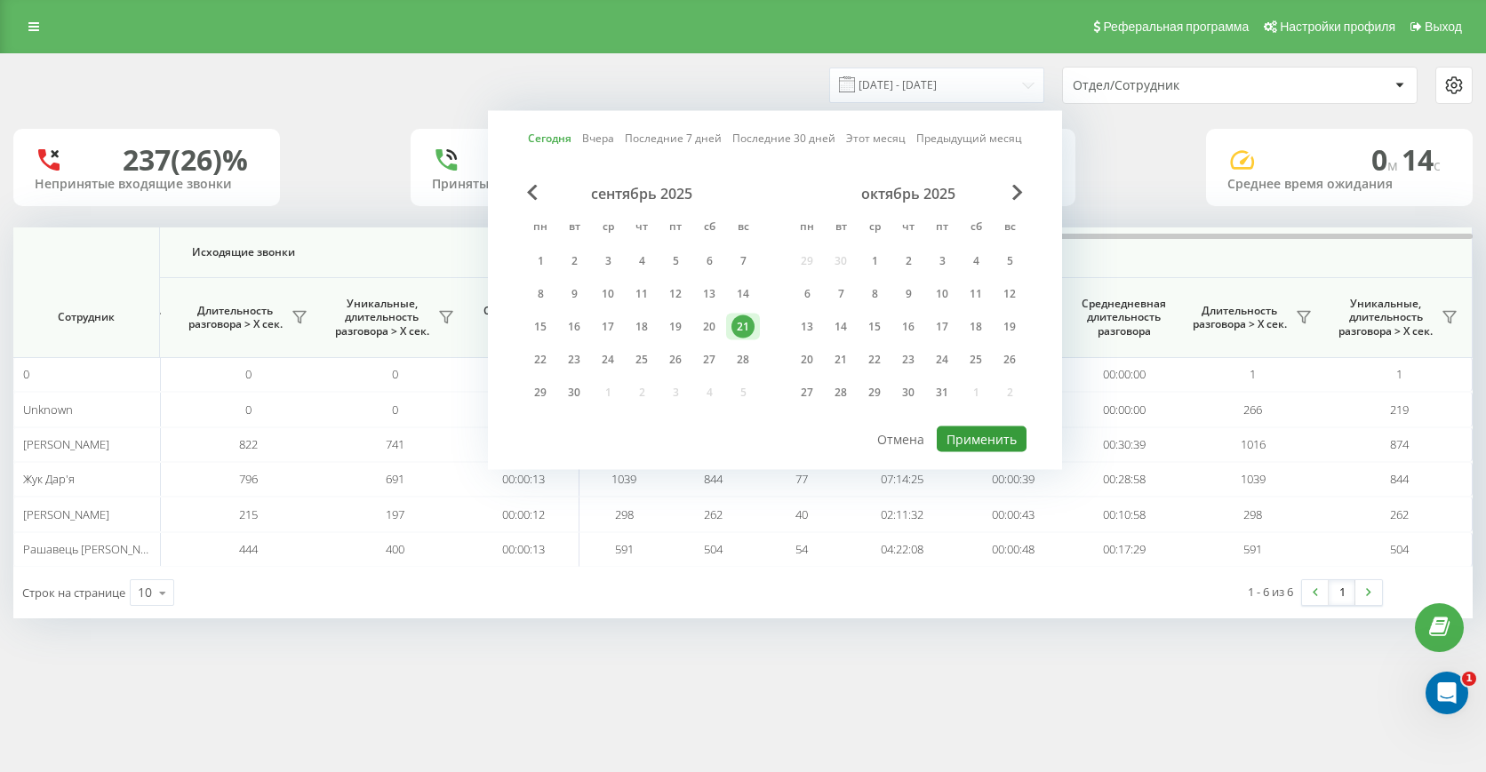
click at [990, 435] on button "Применить" at bounding box center [982, 440] width 90 height 26
type input "21.09.2025 - 21.09.2025"
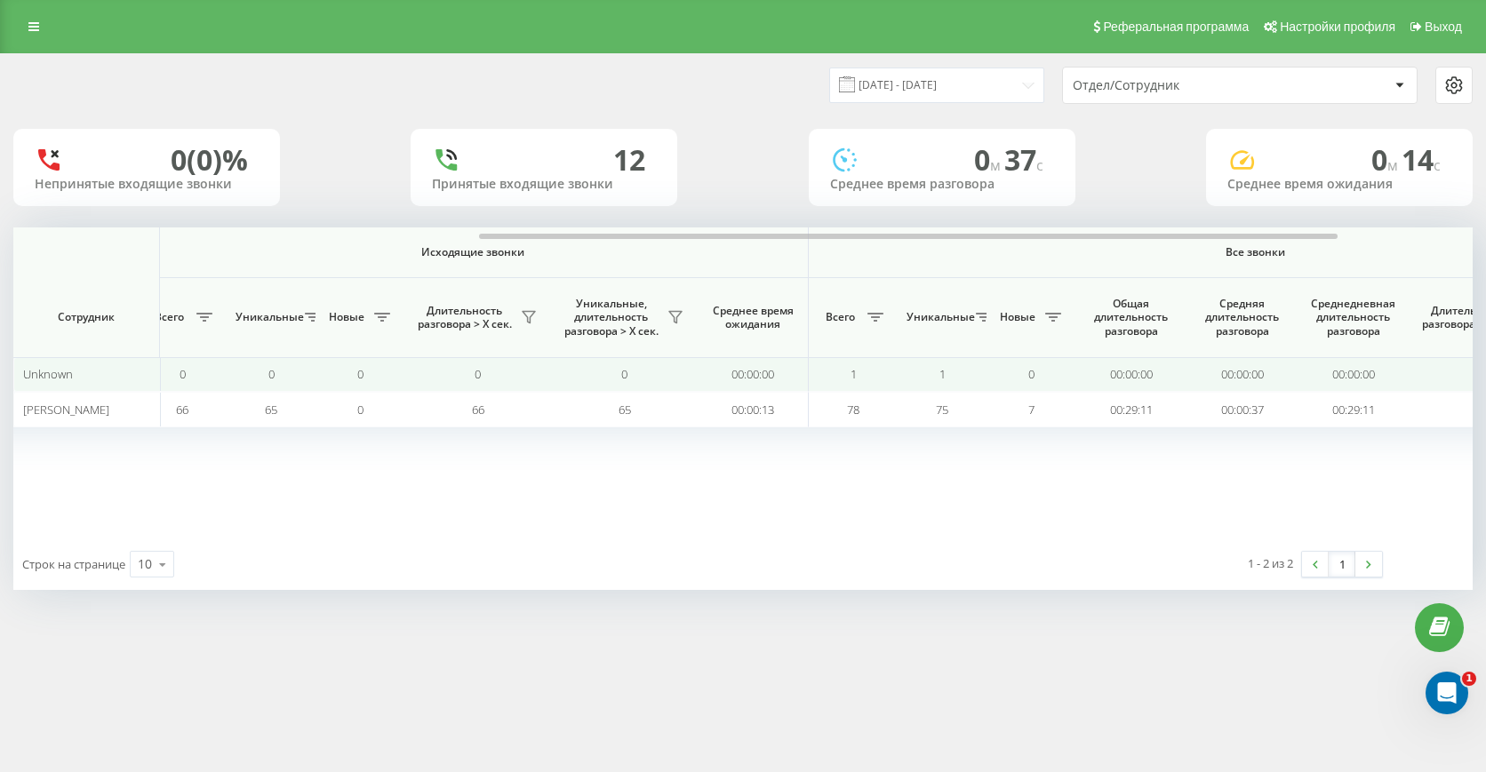
scroll to position [0, 1021]
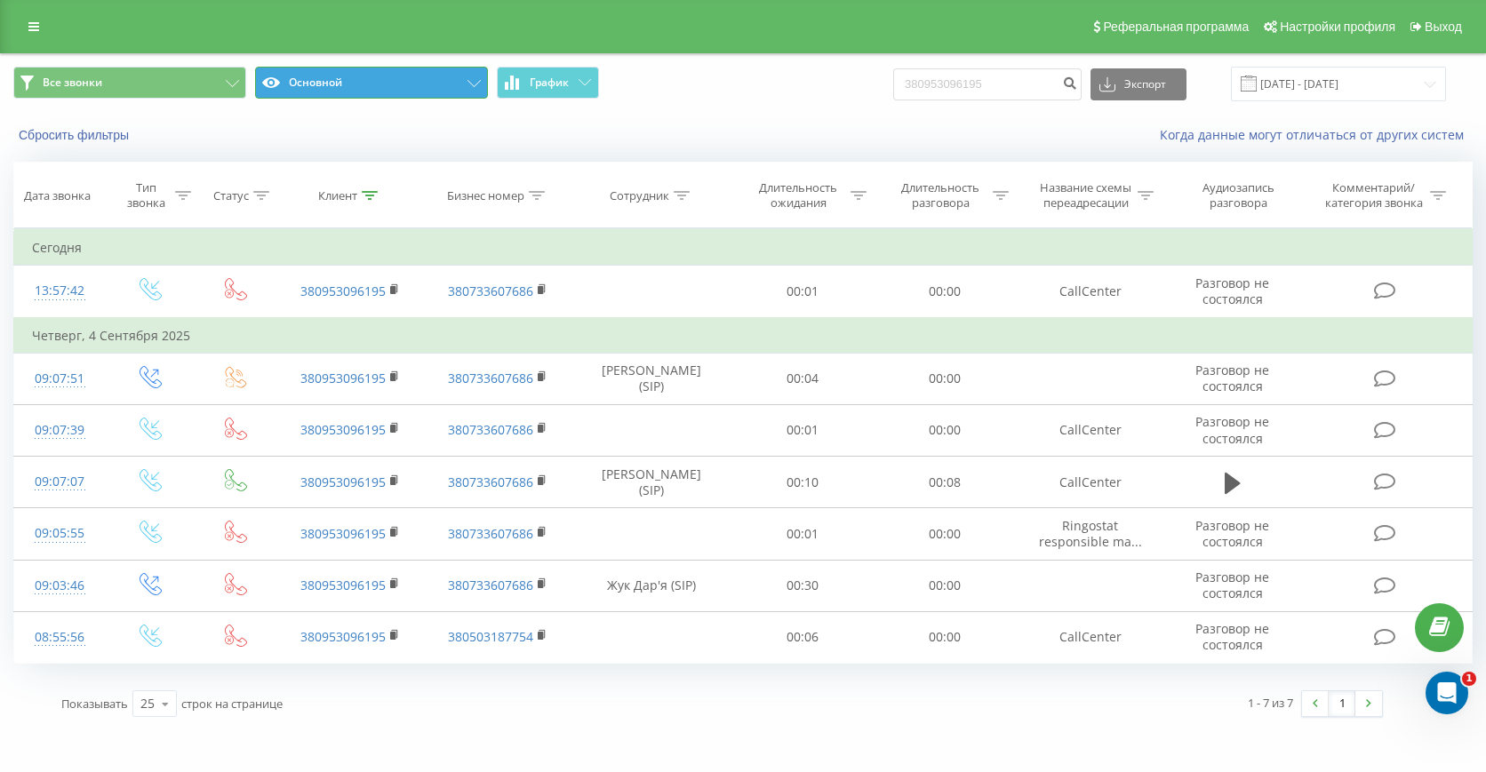
click at [355, 79] on button "Основной" at bounding box center [371, 83] width 233 height 32
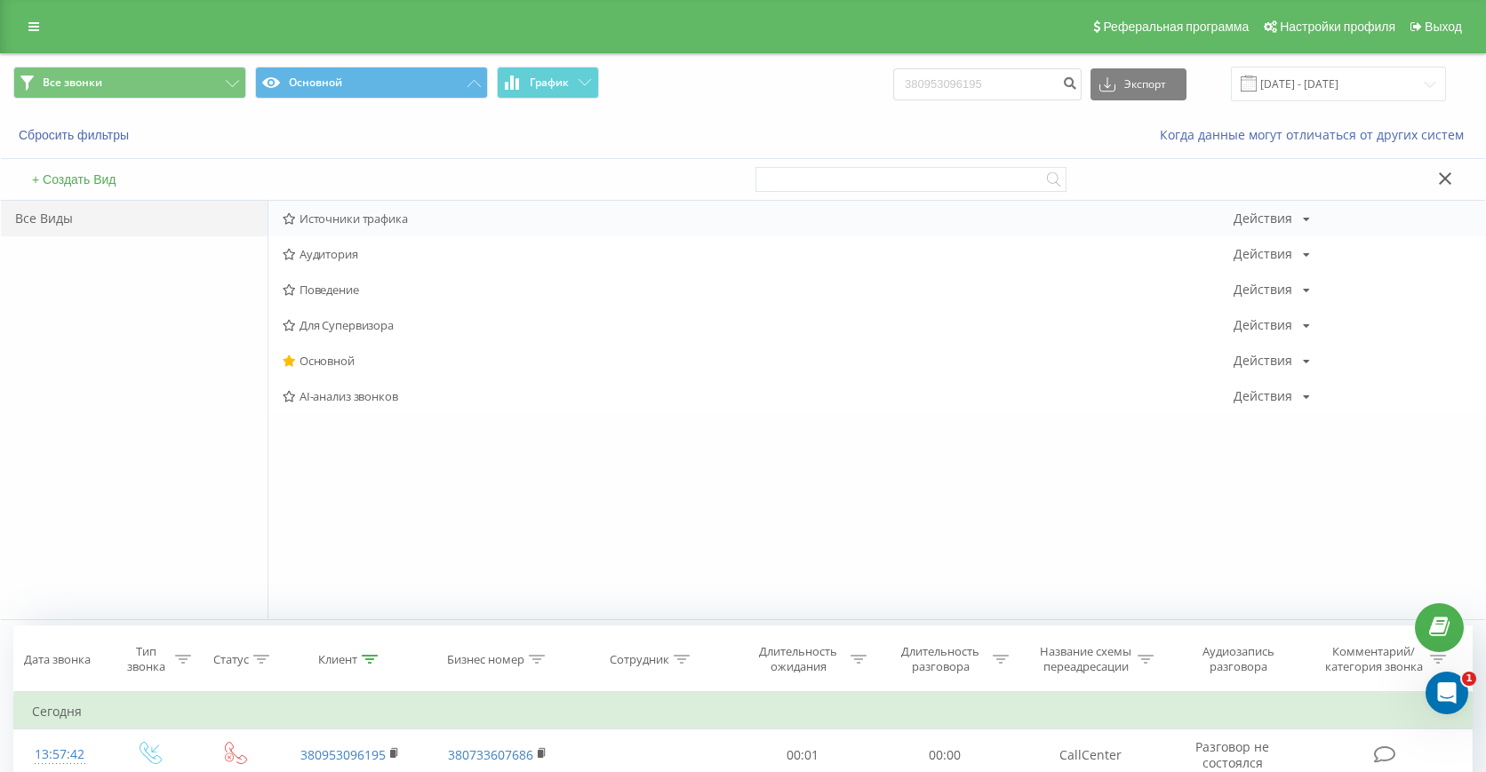
click at [324, 219] on span "Источники трафика" at bounding box center [758, 218] width 951 height 12
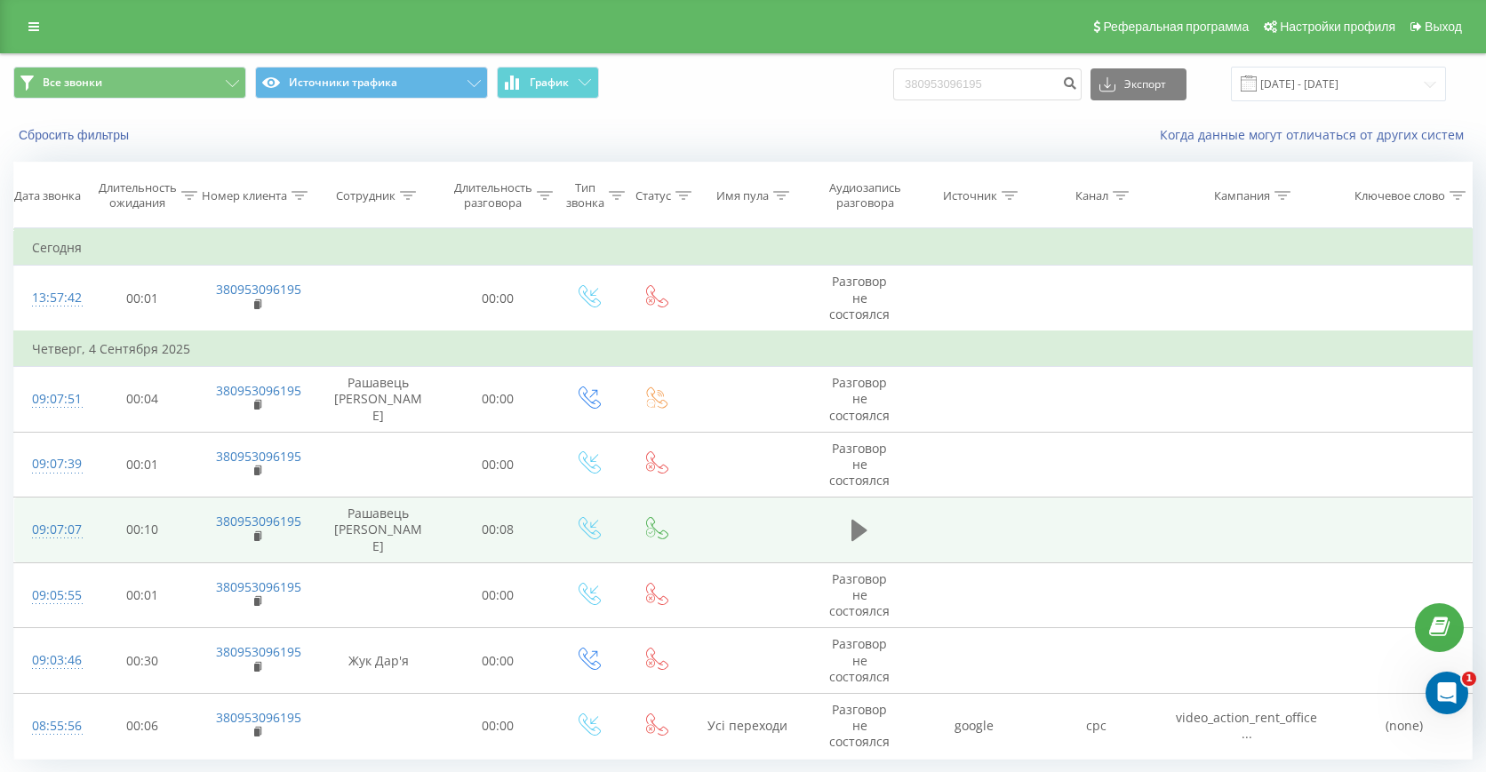
click at [861, 520] on icon at bounding box center [860, 530] width 16 height 21
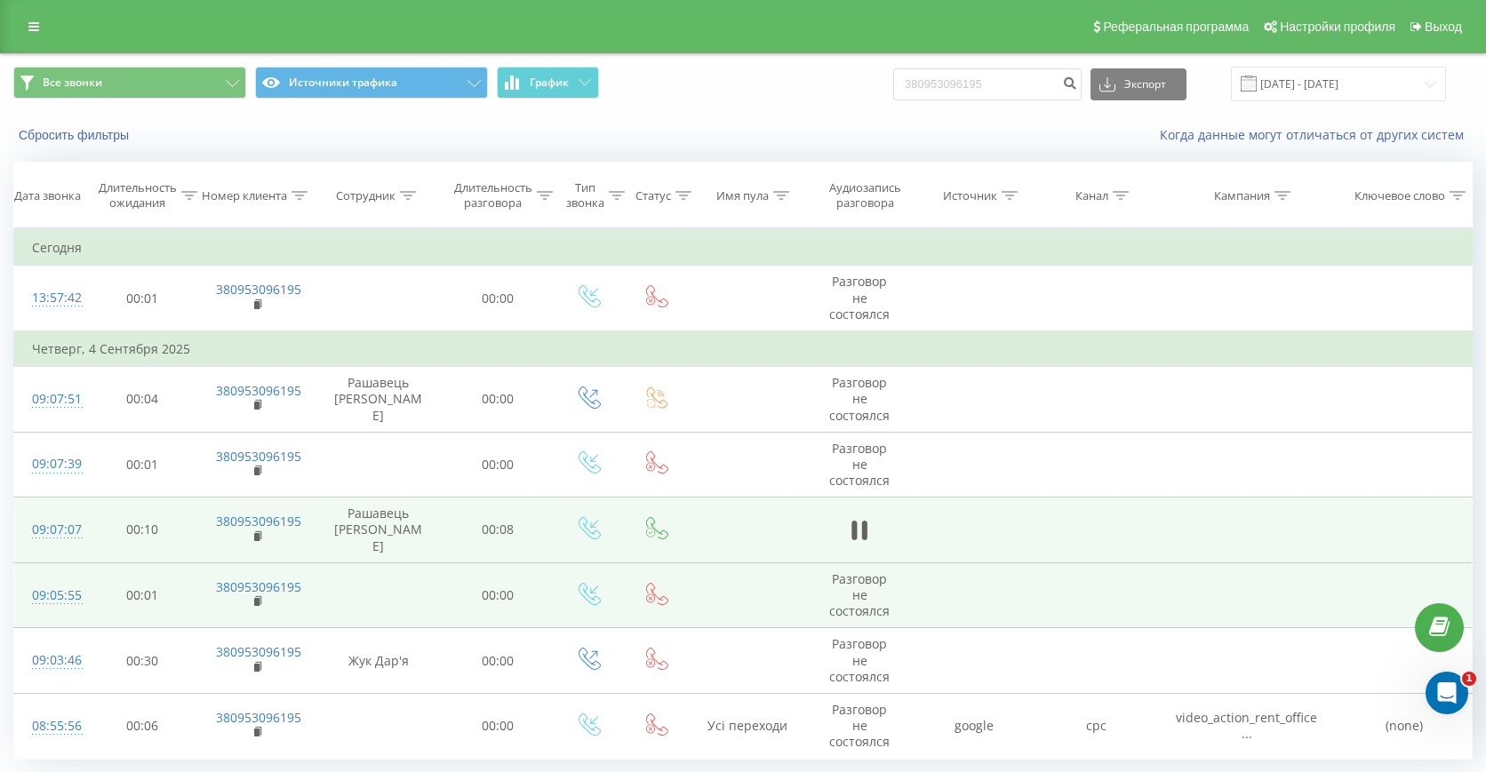
scroll to position [108, 0]
